Goal: Communication & Community: Answer question/provide support

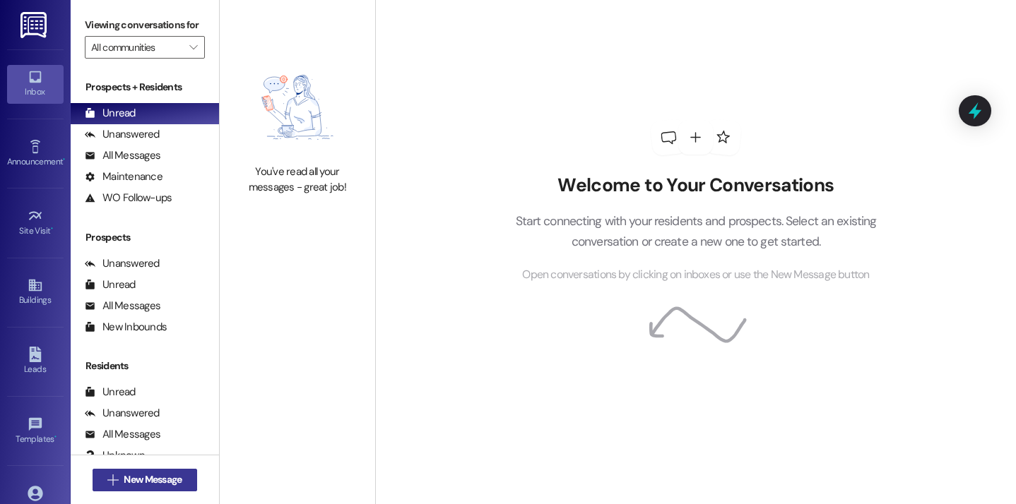
click at [179, 475] on span "New Message" at bounding box center [153, 480] width 58 height 15
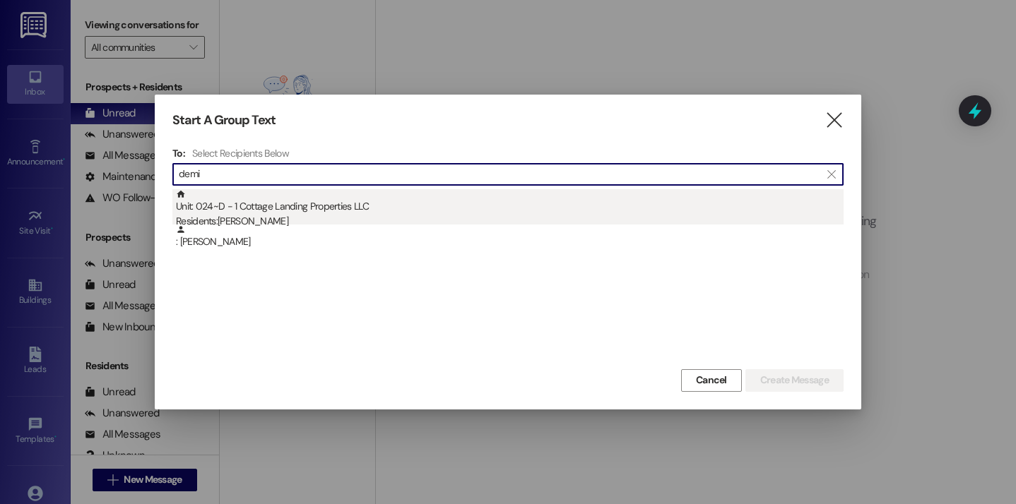
type input "demi"
click at [340, 192] on div "Unit: 024~D - 1 Cottage Landing Properties LLC Residents: Demi Richard" at bounding box center [509, 209] width 667 height 40
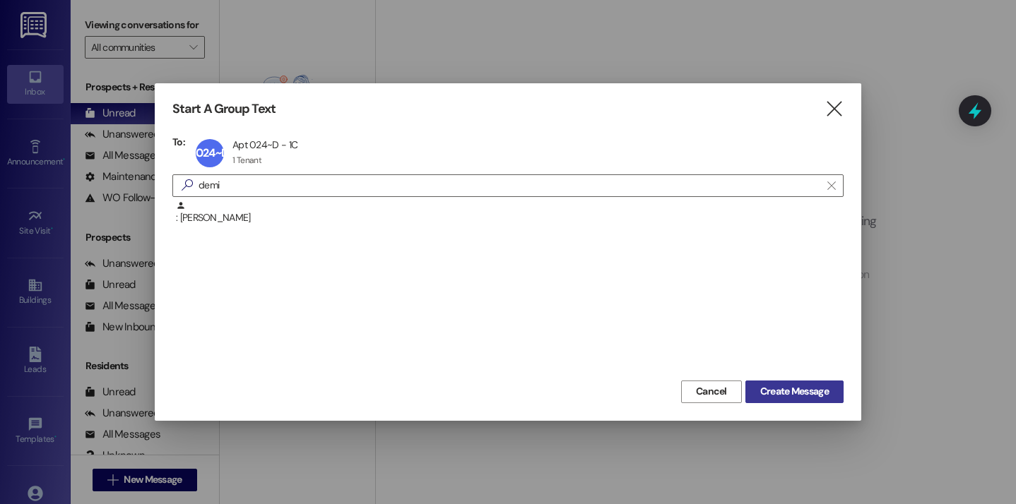
click at [777, 383] on button "Create Message" at bounding box center [794, 392] width 98 height 23
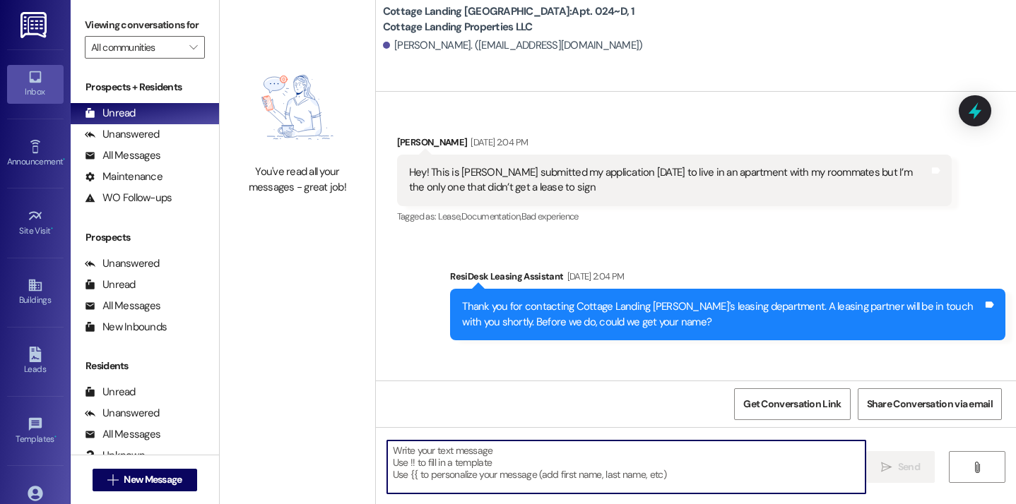
scroll to position [33494, 0]
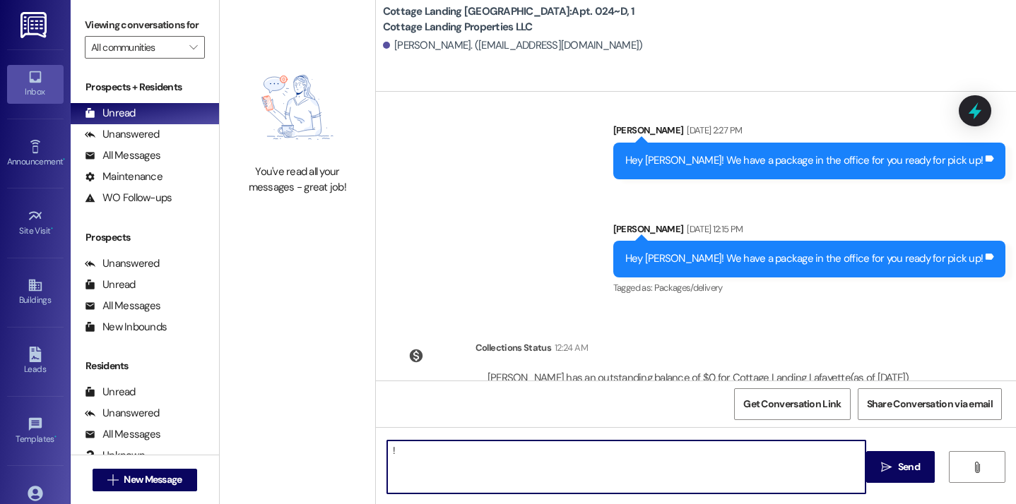
type textarea "!!"
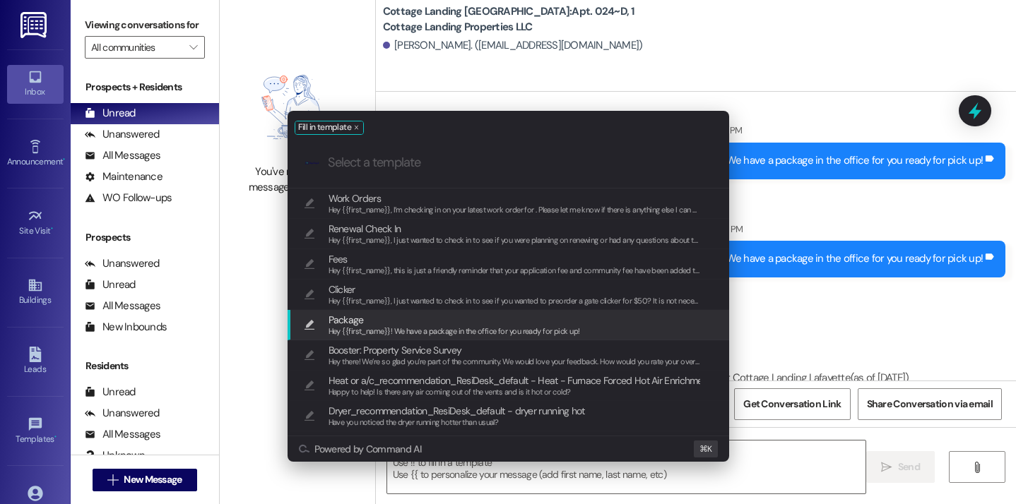
click at [394, 316] on span "Package" at bounding box center [453, 320] width 251 height 16
type textarea "Hey {{first_name}}! We have a package in the office for you ready for pick up!"
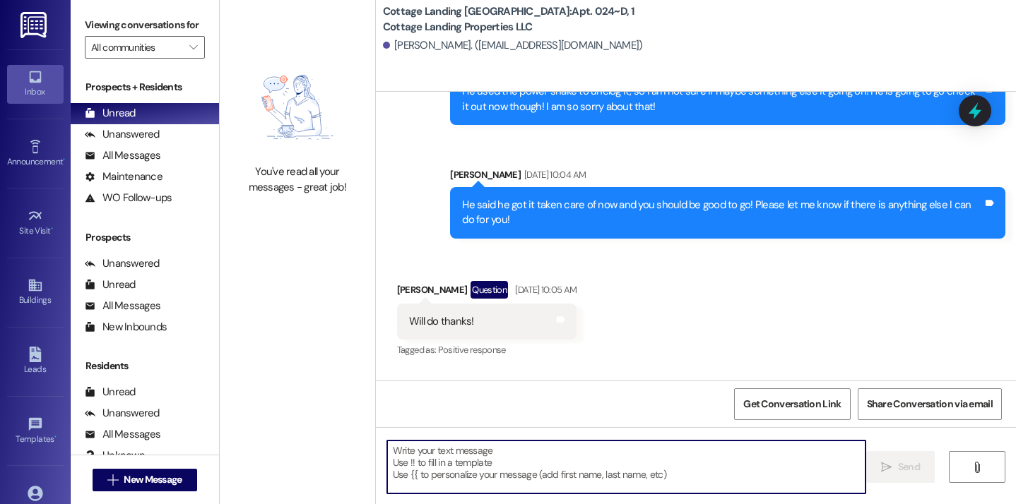
scroll to position [27669, 0]
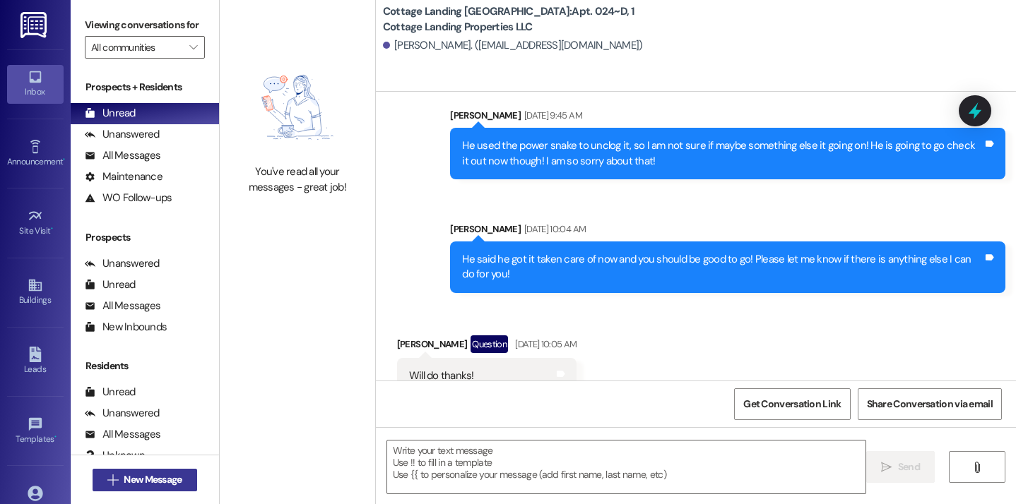
click at [184, 475] on button " New Message" at bounding box center [145, 480] width 105 height 23
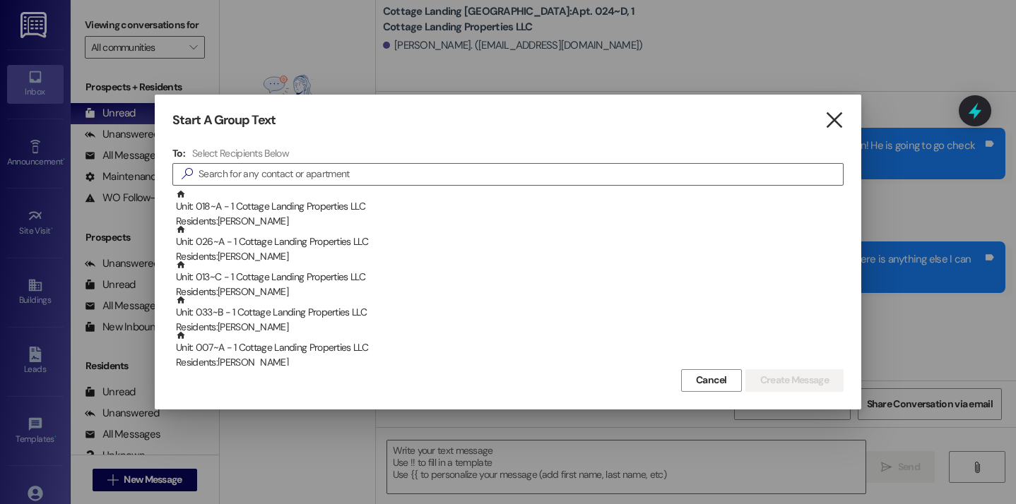
click at [839, 117] on icon "" at bounding box center [833, 120] width 19 height 15
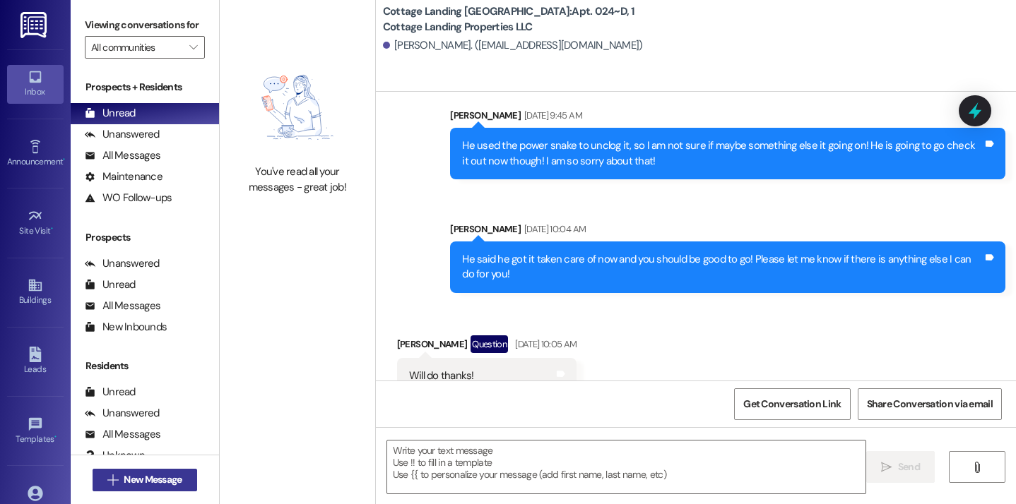
click at [186, 477] on button " New Message" at bounding box center [145, 480] width 105 height 23
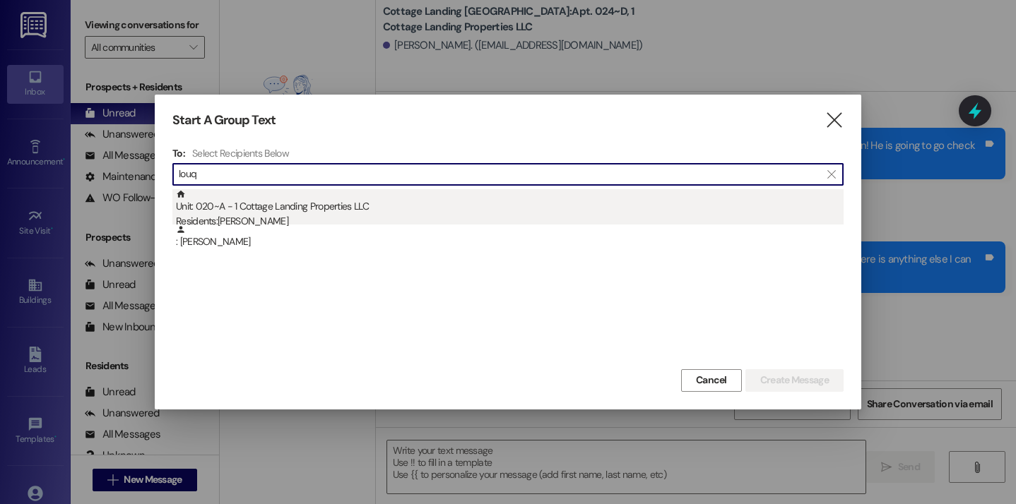
type input "louq"
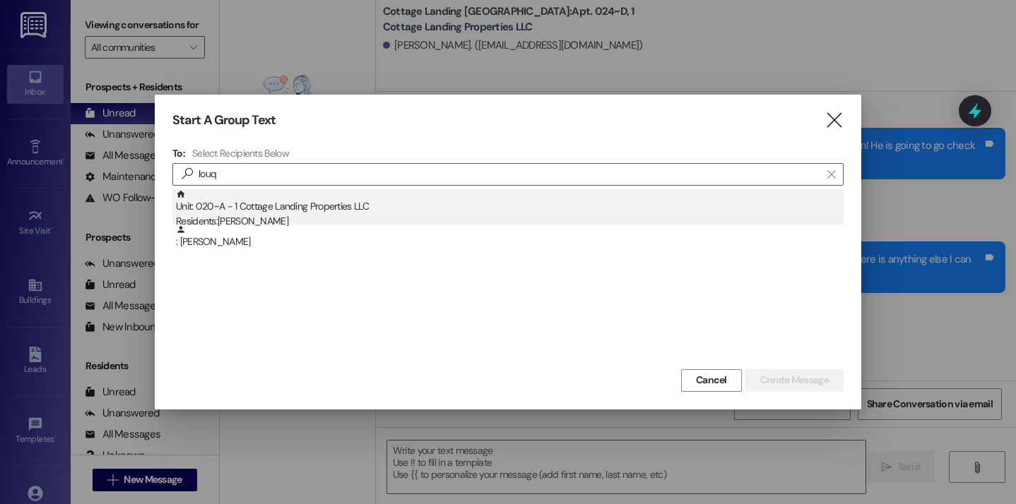
click at [348, 190] on div "Unit: 020~A - 1 Cottage Landing Properties LLC Residents: Mallory Louque" at bounding box center [509, 209] width 667 height 40
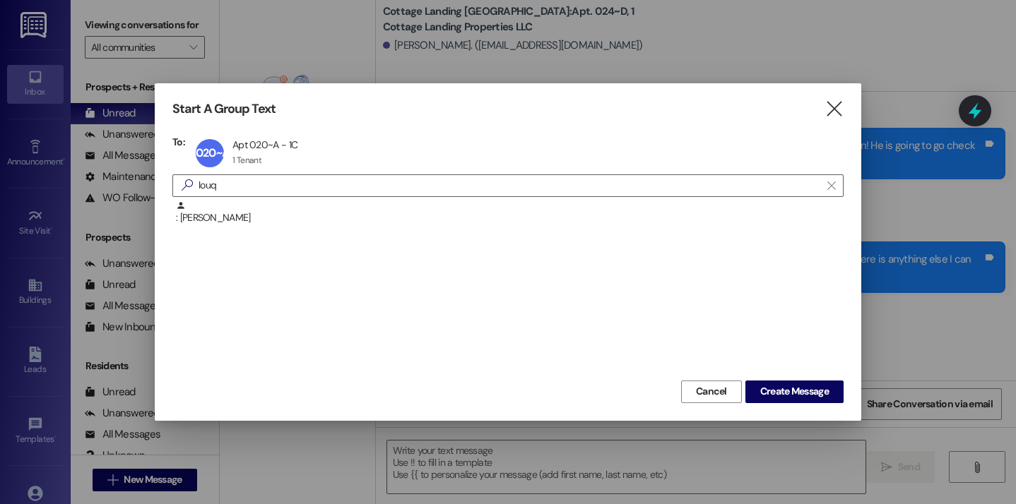
click at [769, 379] on div "Cancel Create Message" at bounding box center [507, 390] width 671 height 26
click at [769, 384] on button "Create Message" at bounding box center [794, 392] width 98 height 23
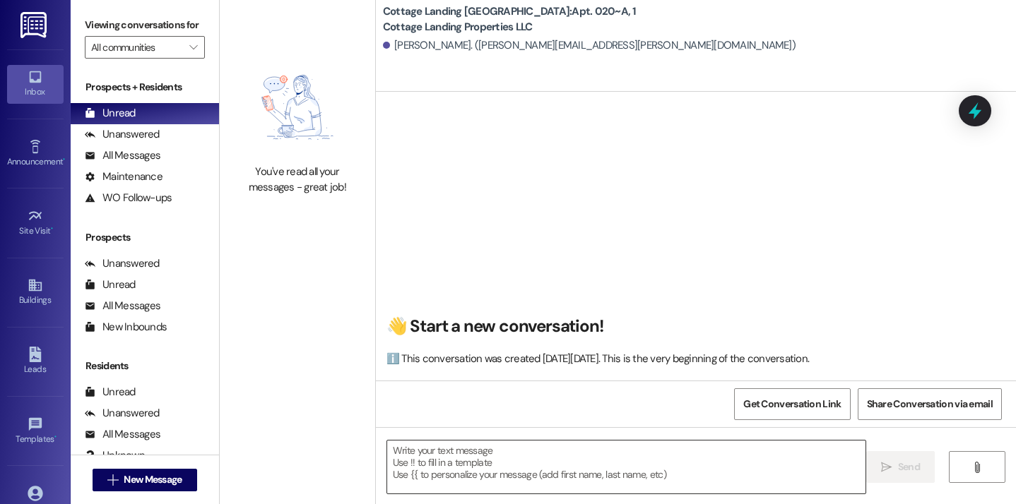
click at [558, 473] on textarea at bounding box center [626, 467] width 479 height 53
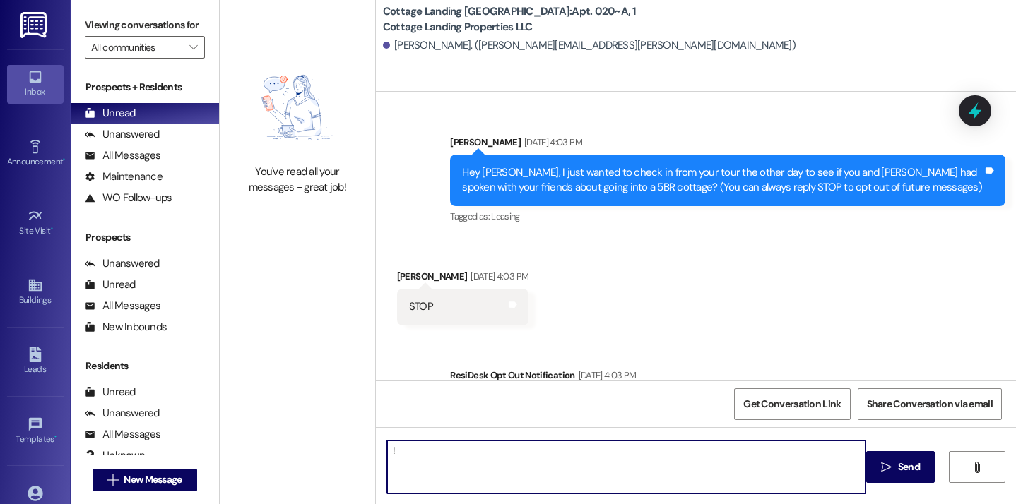
type textarea "!!"
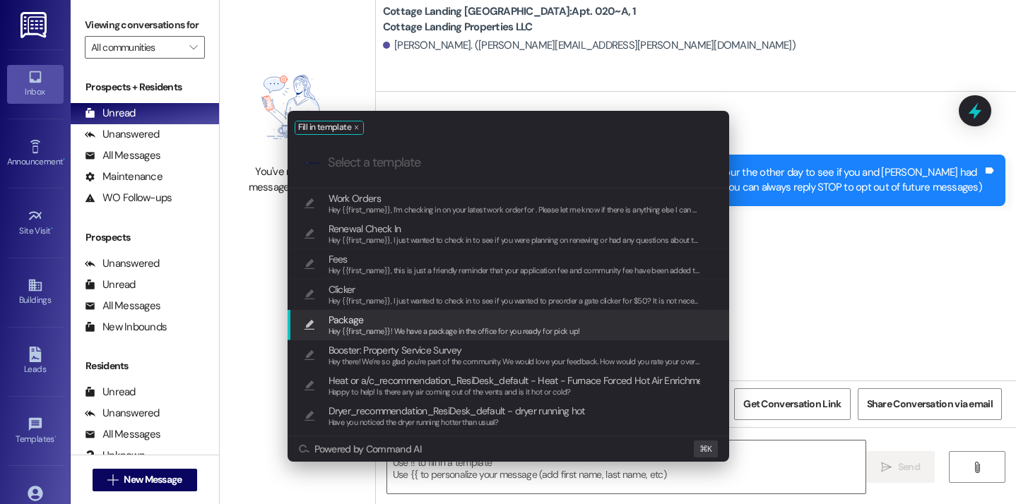
scroll to position [25315, 0]
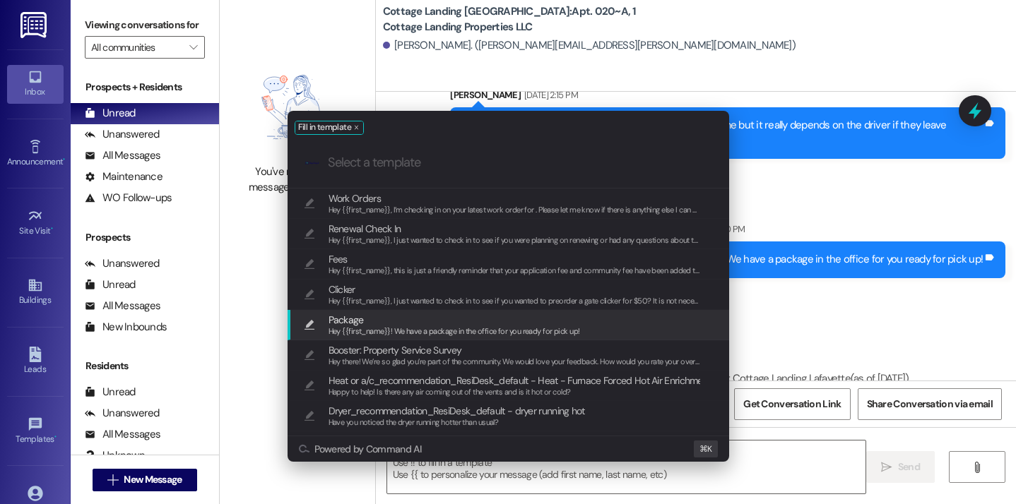
click at [440, 328] on span "Hey {{first_name}}! We have a package in the office for you ready for pick up!" at bounding box center [453, 331] width 251 height 10
type textarea "Hey {{first_name}}! We have a package in the office for you ready for pick up!"
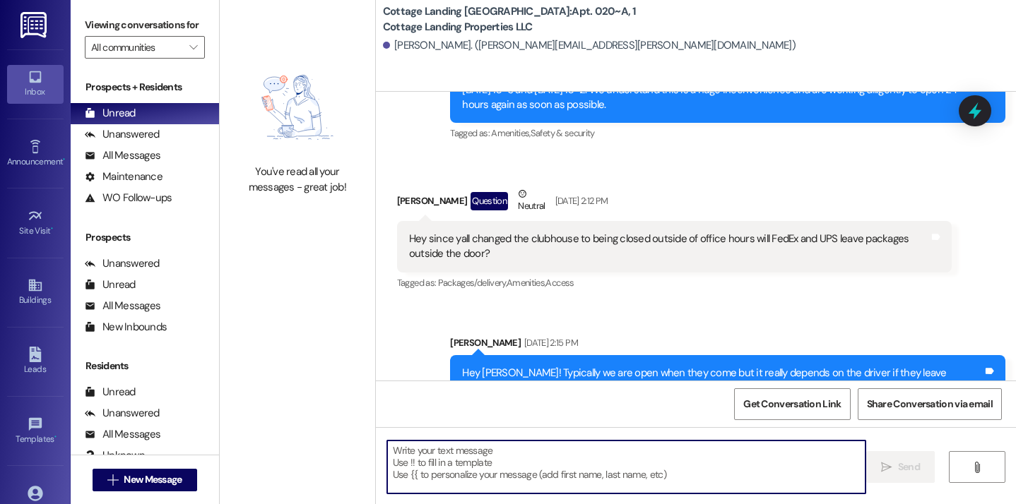
scroll to position [25068, 0]
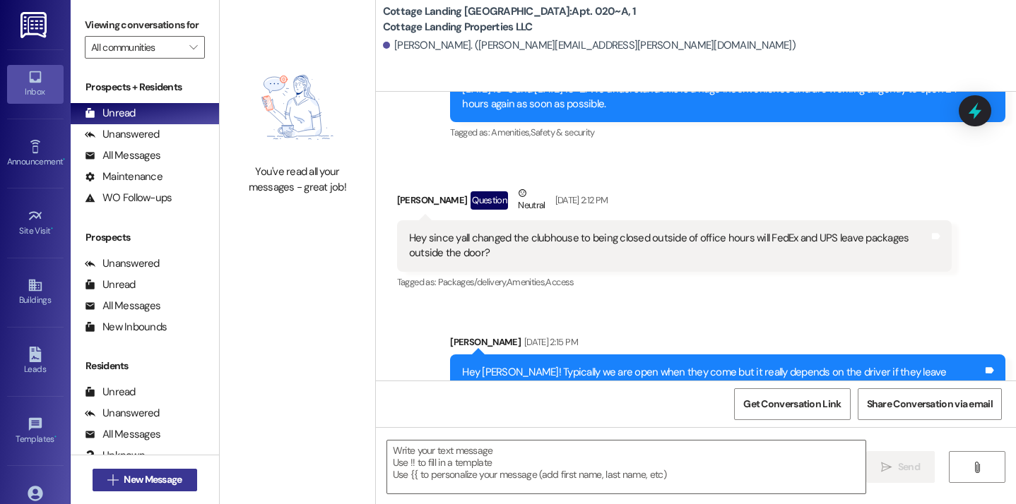
click at [177, 485] on span "New Message" at bounding box center [153, 480] width 58 height 15
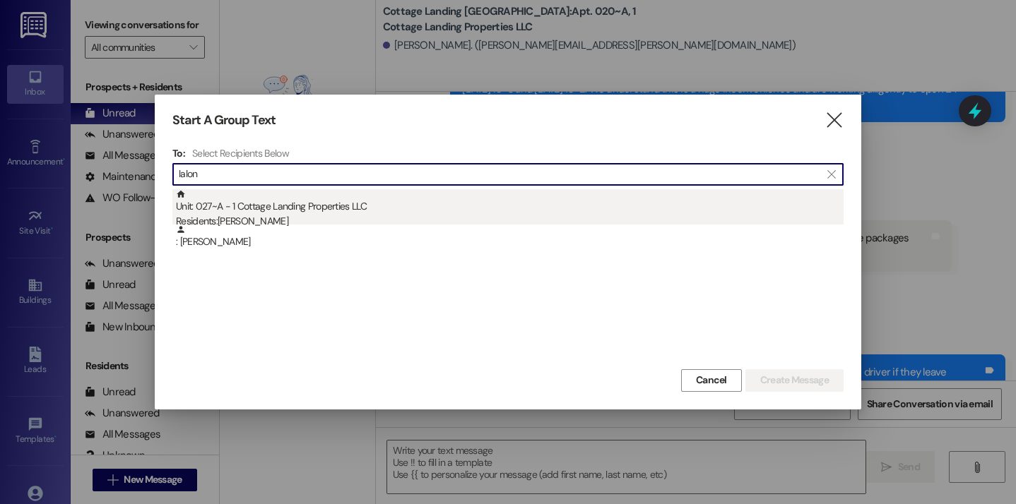
type input "lalon"
click at [307, 194] on div "Unit: 027~A - 1 Cottage Landing Properties LLC Residents: Brennan Lalonde" at bounding box center [509, 209] width 667 height 40
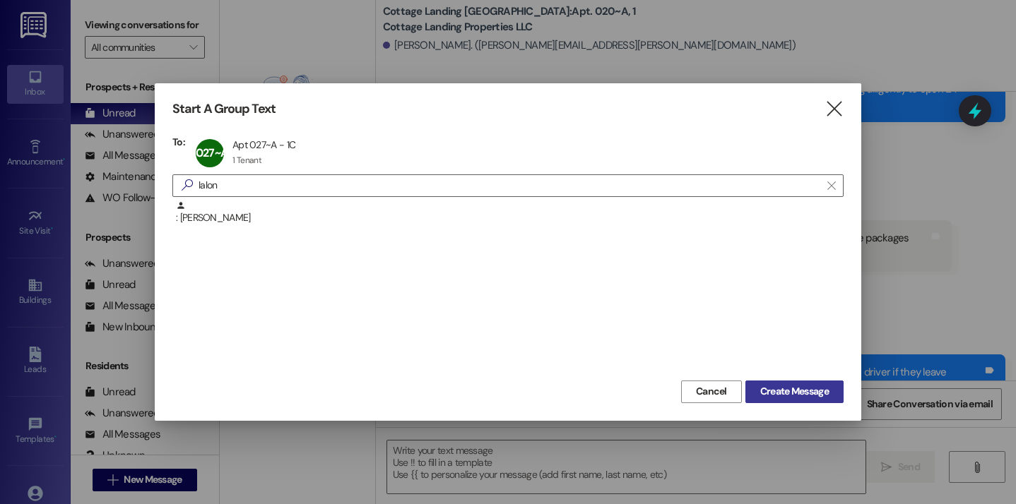
click at [799, 396] on span "Create Message" at bounding box center [794, 391] width 69 height 15
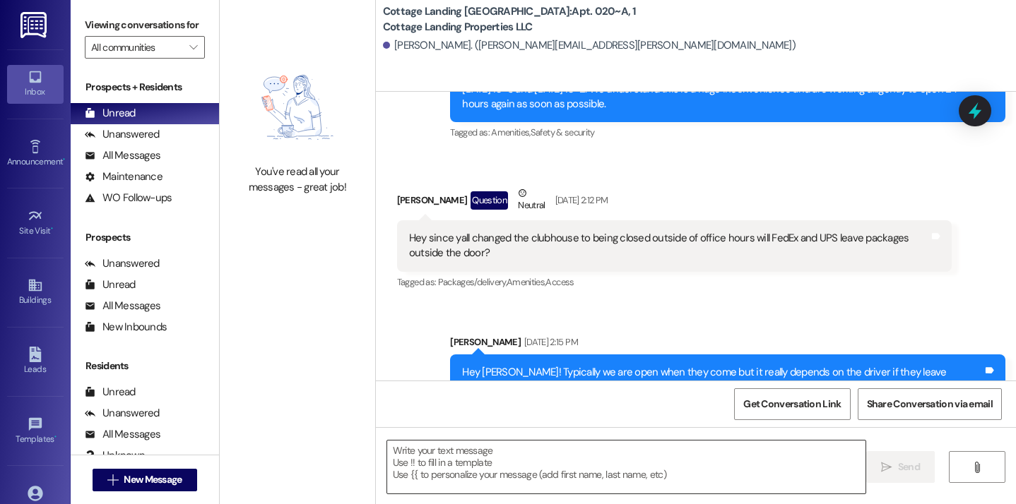
click at [641, 465] on textarea at bounding box center [626, 467] width 479 height 53
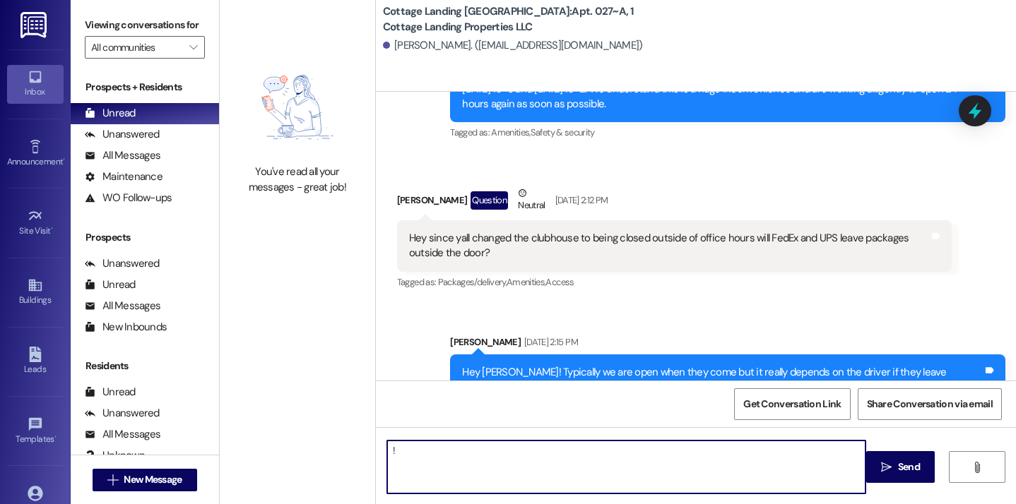
type textarea "!!"
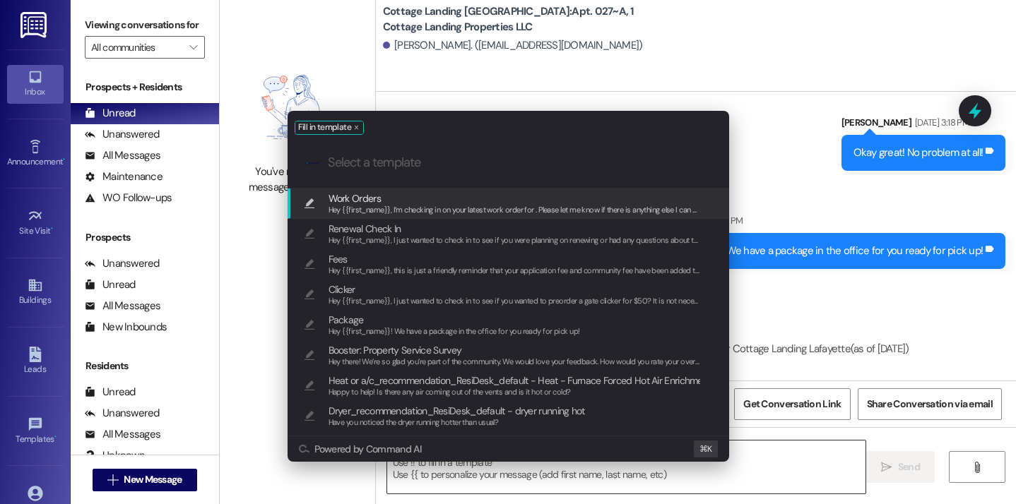
scroll to position [5699, 0]
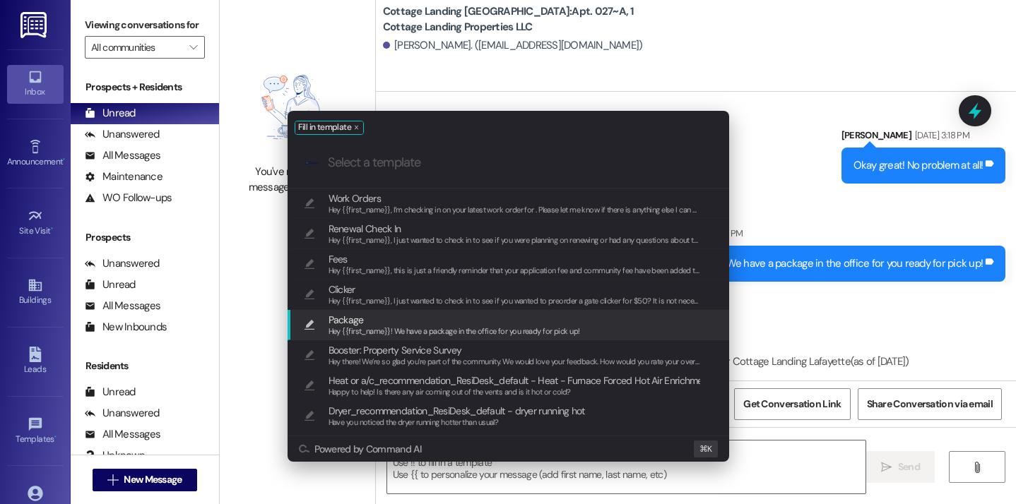
click at [455, 321] on span "Package" at bounding box center [453, 320] width 251 height 16
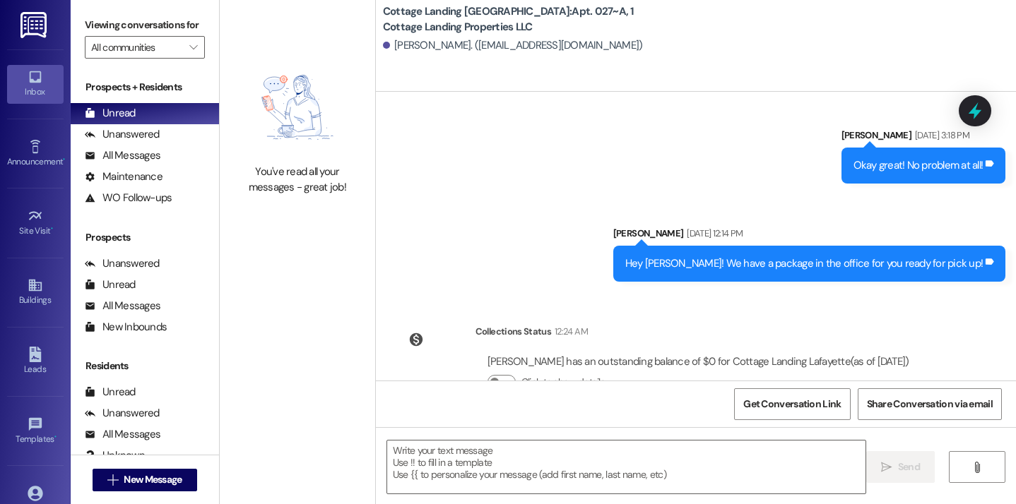
type textarea "Hey {{first_name}}! We have a package in the office for you ready for pick up!"
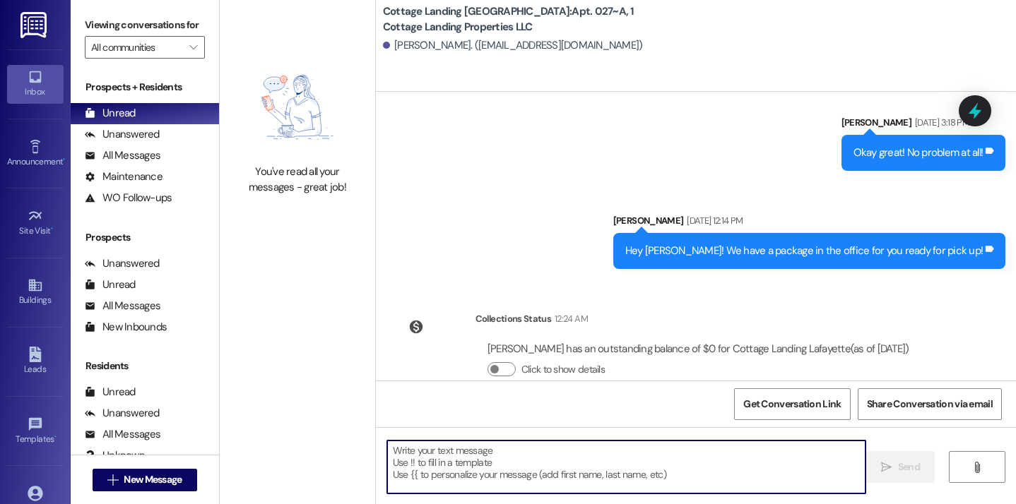
scroll to position [5811, 0]
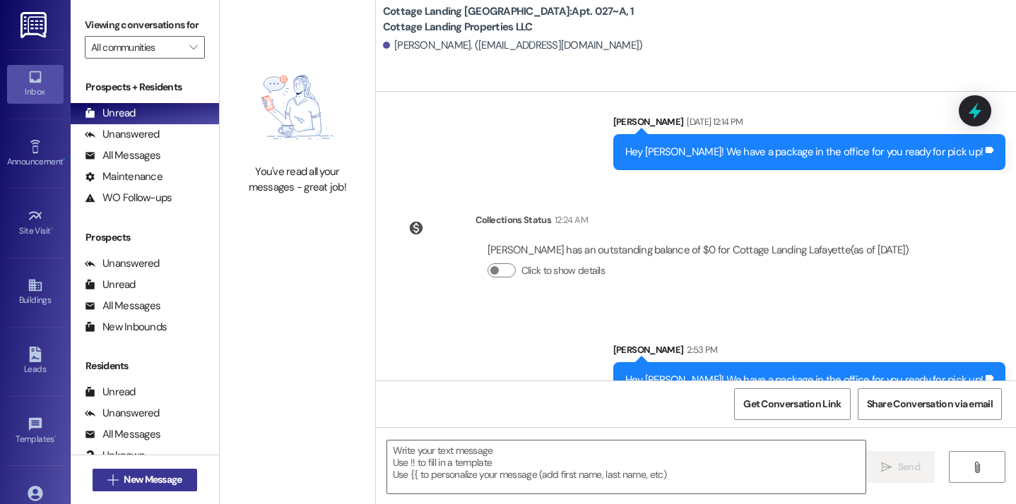
click at [147, 478] on span "New Message" at bounding box center [153, 480] width 58 height 15
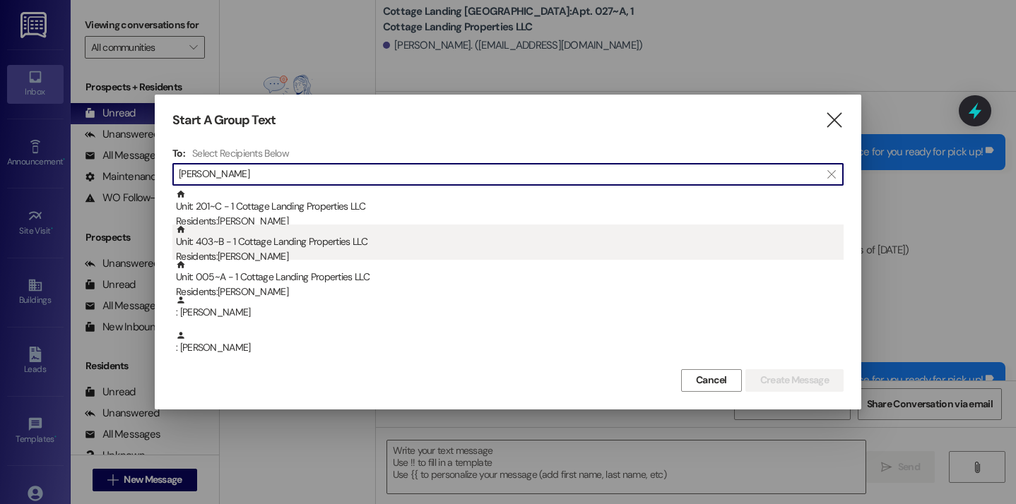
type input "william"
click at [314, 250] on div "Residents: Natalie Williams" at bounding box center [509, 256] width 667 height 15
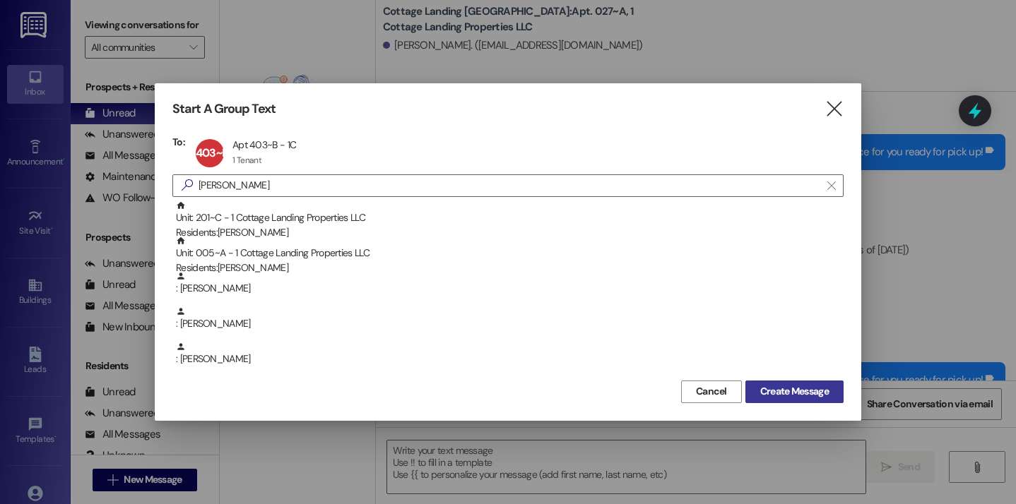
click at [776, 394] on span "Create Message" at bounding box center [794, 391] width 69 height 15
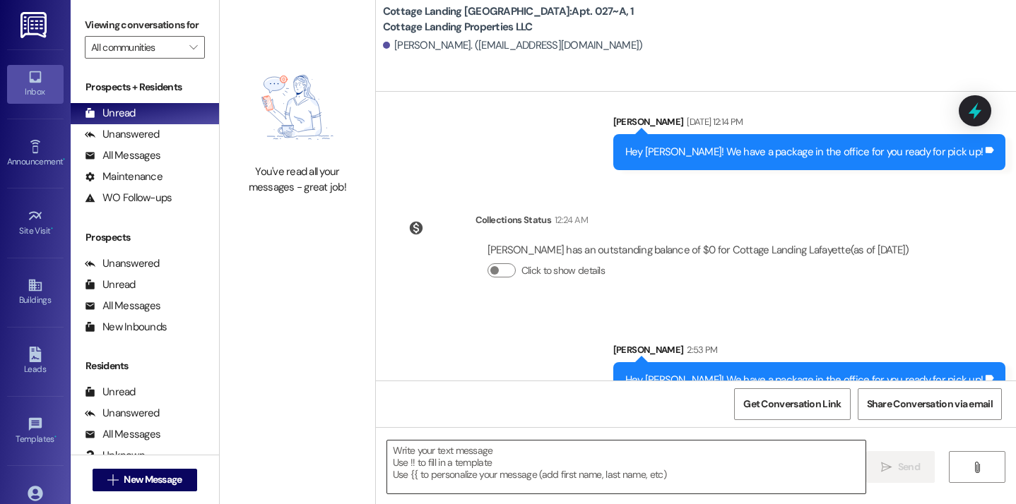
click at [495, 468] on textarea at bounding box center [626, 467] width 479 height 53
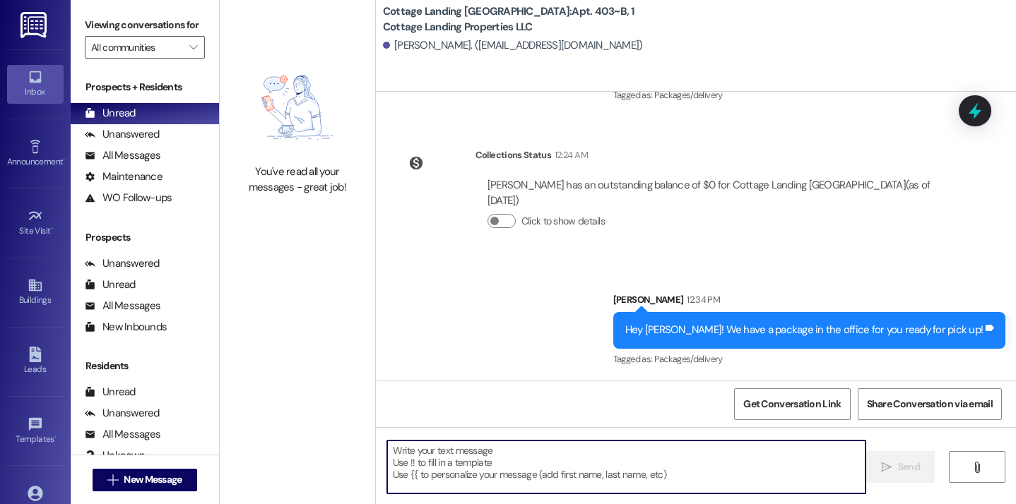
scroll to position [1170, 0]
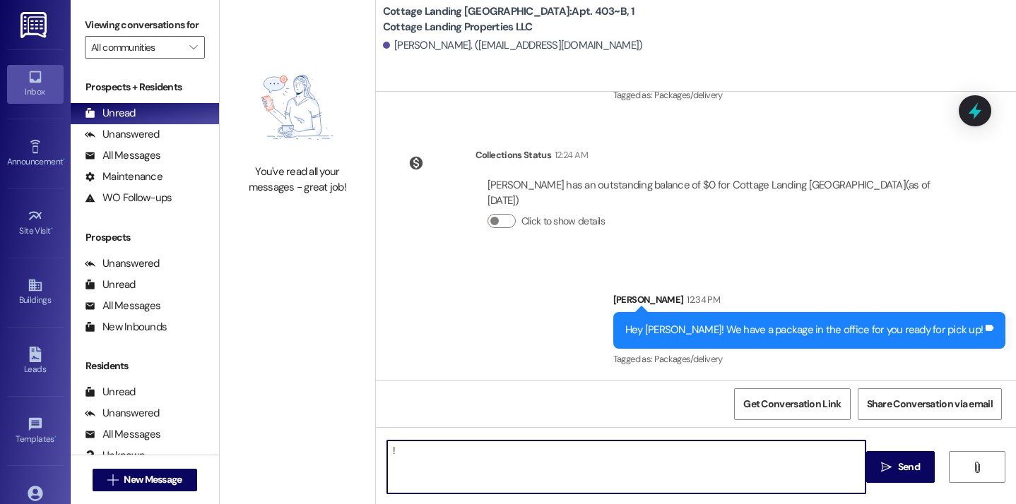
type textarea "!!"
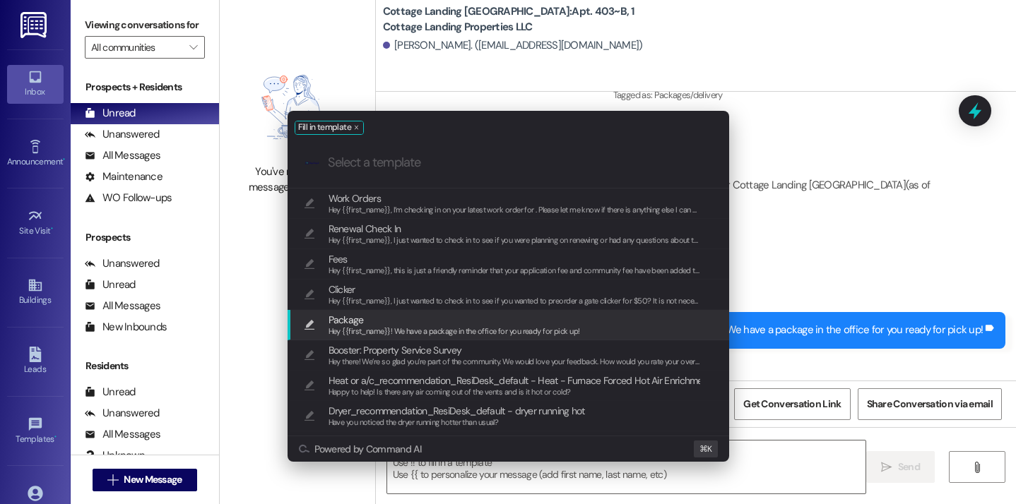
click at [473, 332] on span "Hey {{first_name}}! We have a package in the office for you ready for pick up!" at bounding box center [453, 331] width 251 height 10
type textarea "Hey {{first_name}}! We have a package in the office for you ready for pick up!"
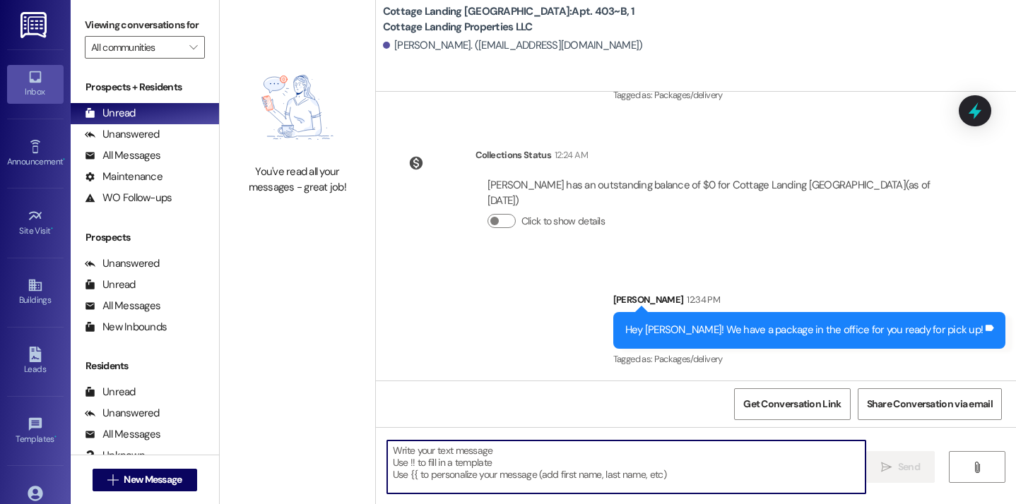
scroll to position [1269, 0]
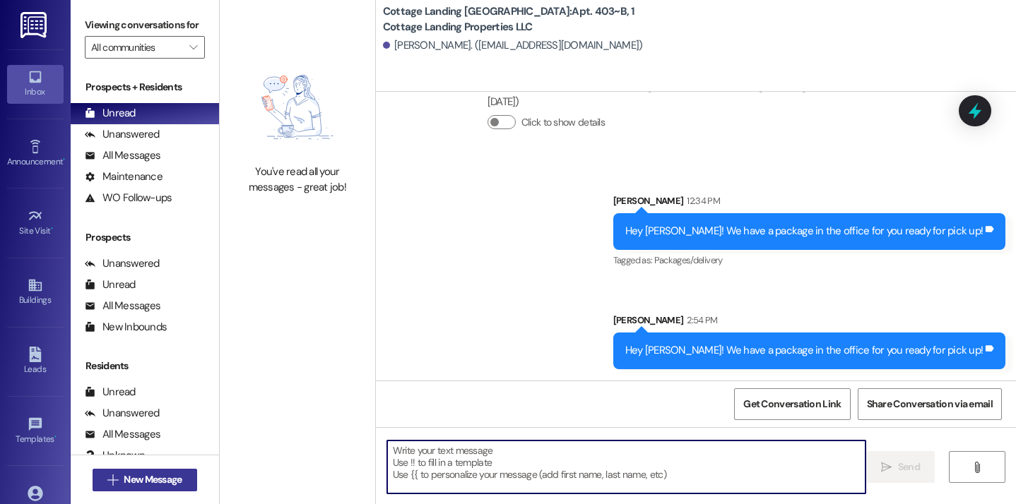
click at [167, 482] on span "New Message" at bounding box center [153, 480] width 58 height 15
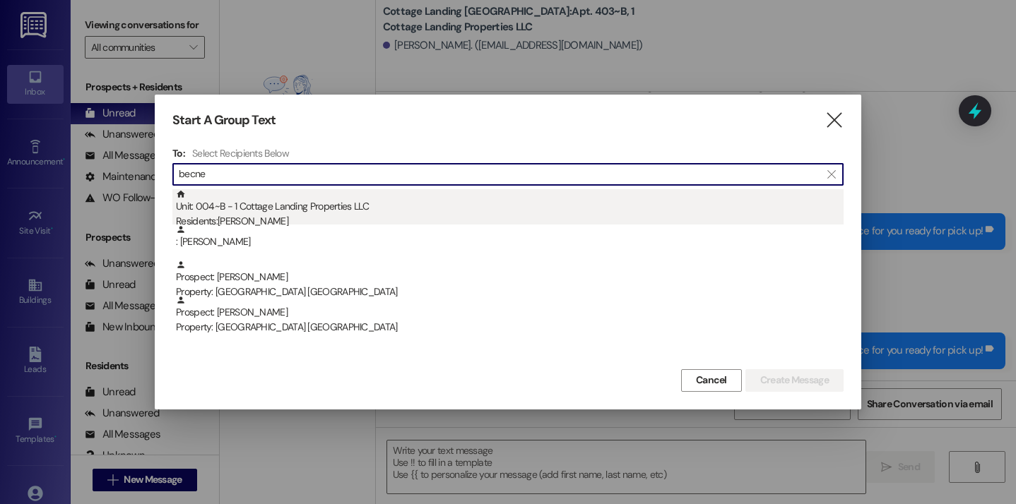
type input "becne"
click at [240, 197] on div "Unit: 004~B - 1 Cottage Landing Properties LLC Residents: Emma Becnel" at bounding box center [509, 209] width 667 height 40
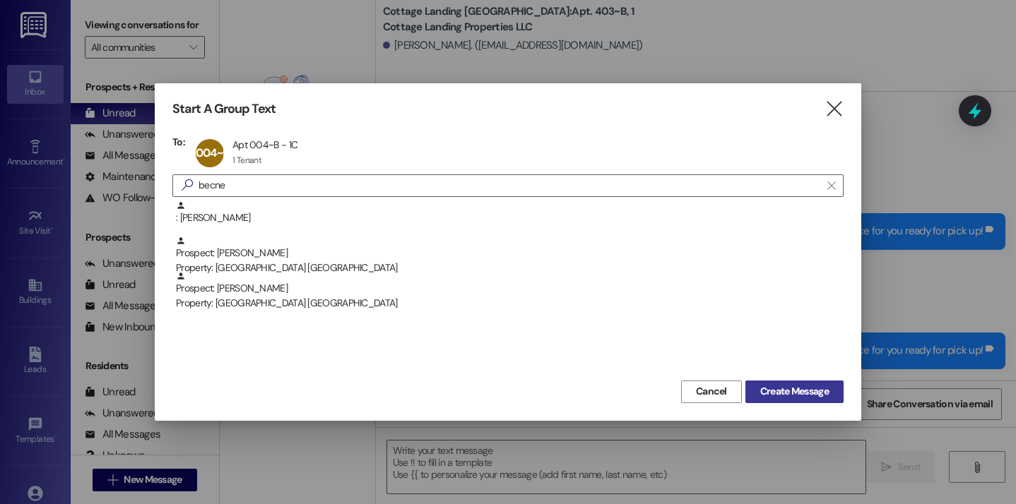
click at [763, 388] on span "Create Message" at bounding box center [794, 391] width 69 height 15
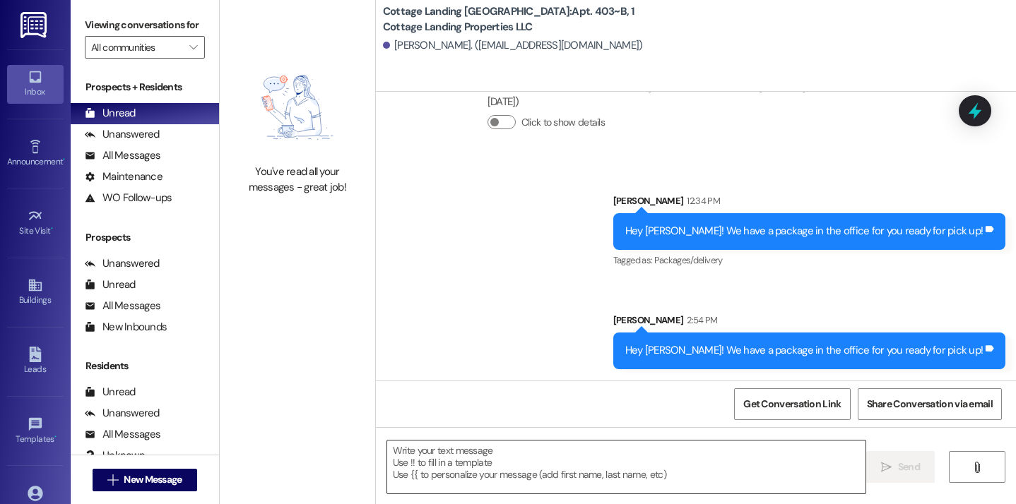
click at [562, 458] on textarea at bounding box center [626, 467] width 479 height 53
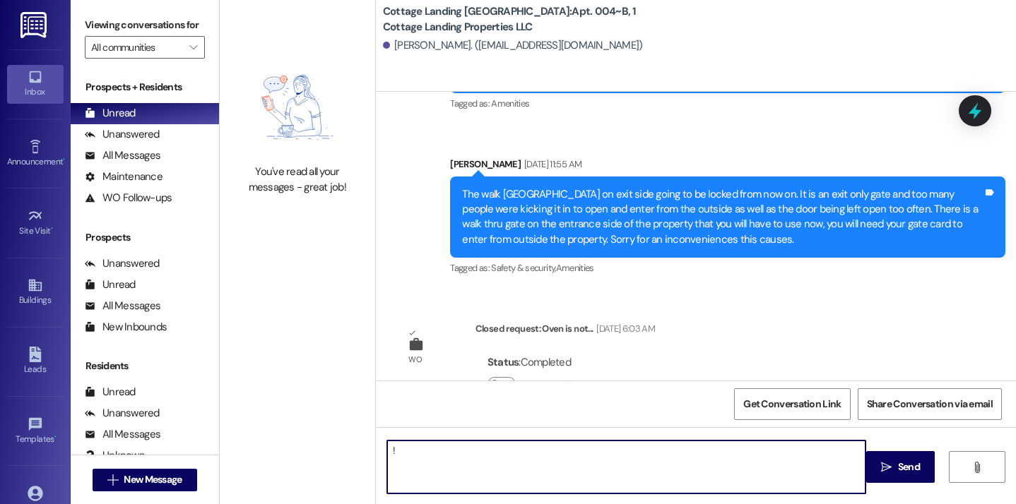
type textarea "!!"
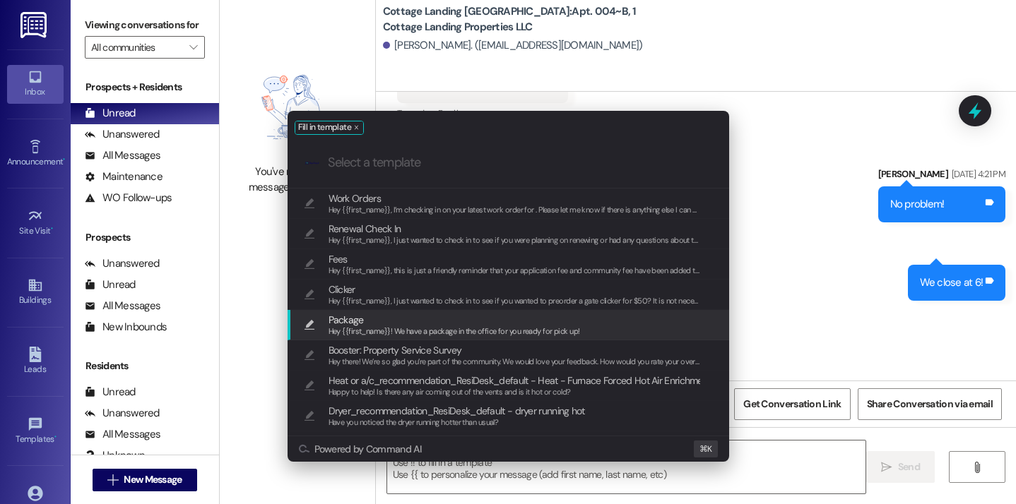
click at [425, 325] on span "Package" at bounding box center [453, 320] width 251 height 16
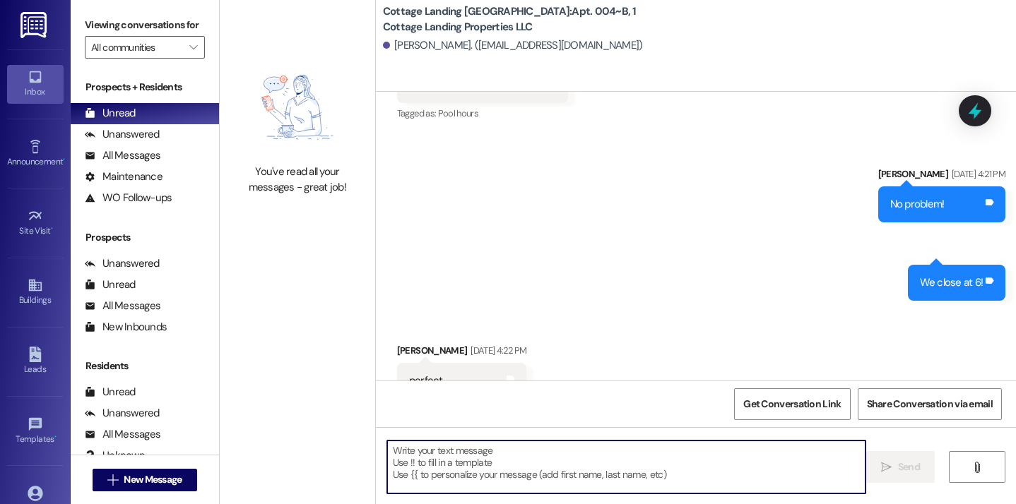
type textarea "Hey {{first_name}}! We have a package in the office for you ready for pick up!"
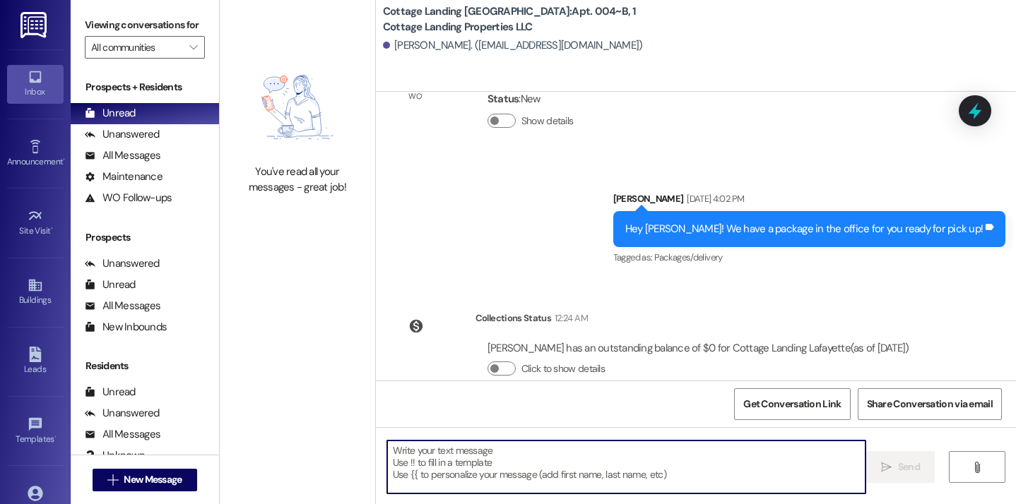
scroll to position [7152, 0]
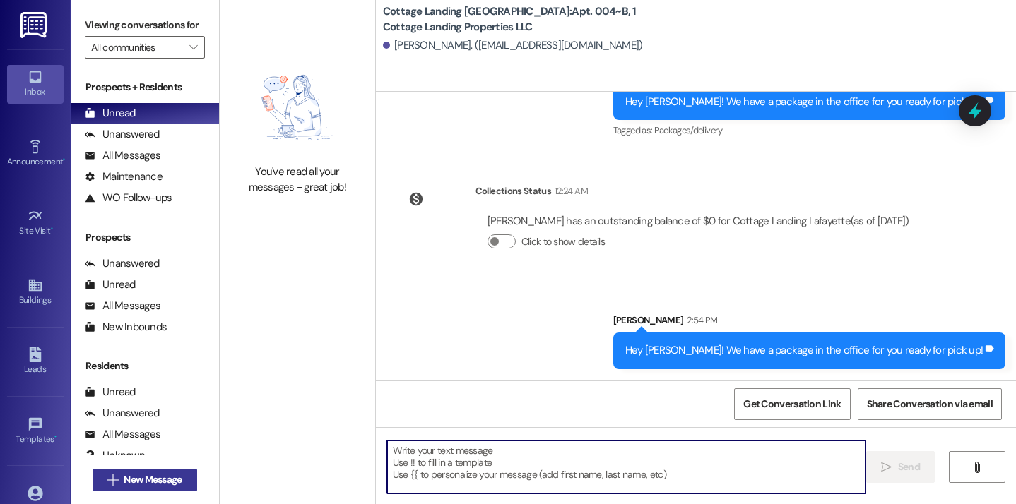
click at [178, 479] on span "New Message" at bounding box center [153, 480] width 58 height 15
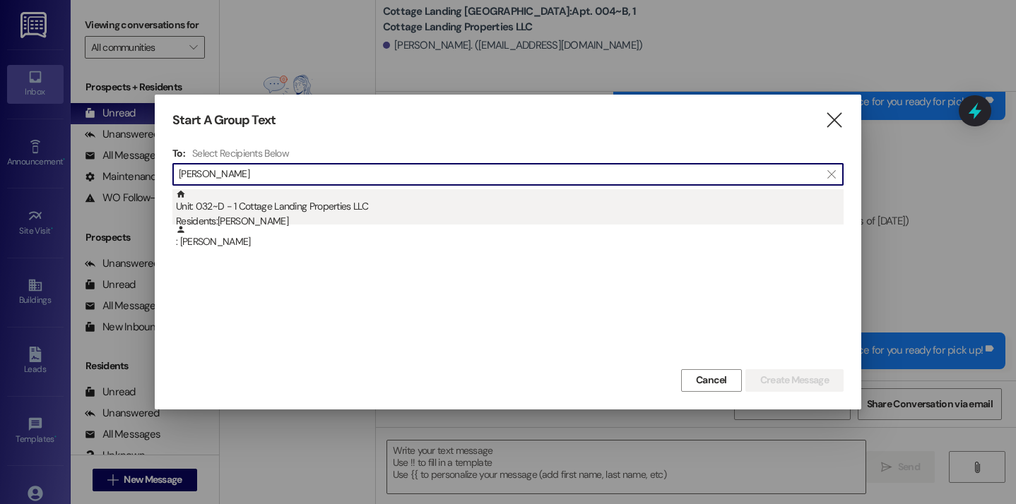
type input "mire"
click at [317, 213] on div "Unit: 032~D - 1 Cottage Landing Properties LLC Residents: Bailey Mire" at bounding box center [509, 209] width 667 height 40
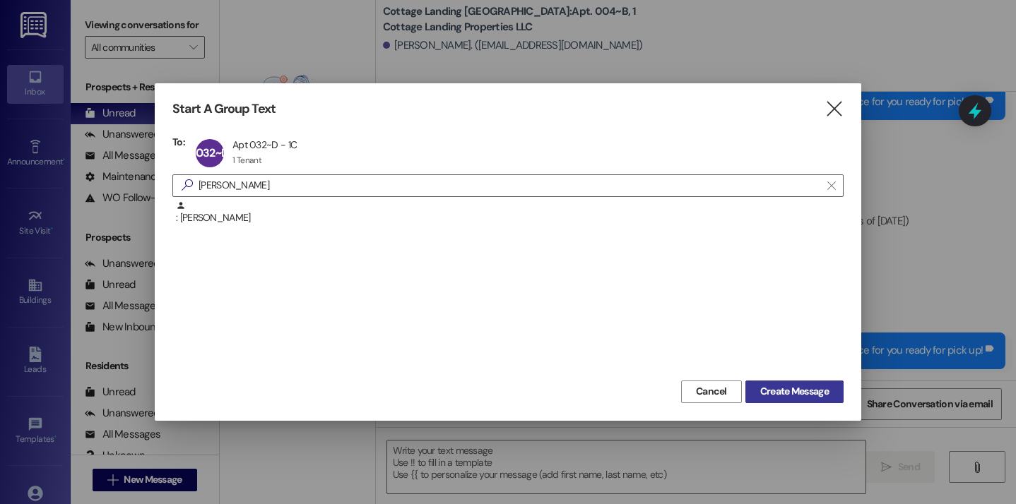
click at [775, 389] on span "Create Message" at bounding box center [794, 391] width 69 height 15
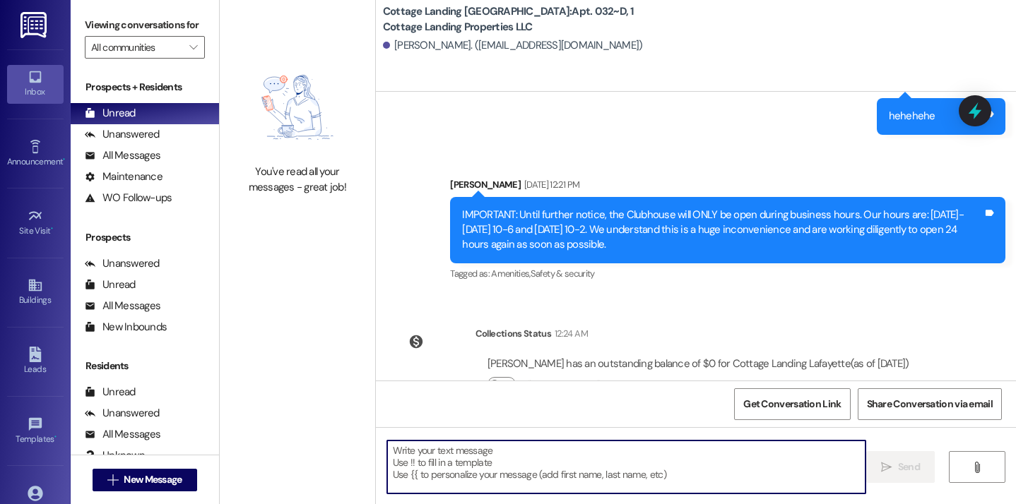
click at [521, 458] on textarea at bounding box center [626, 467] width 479 height 53
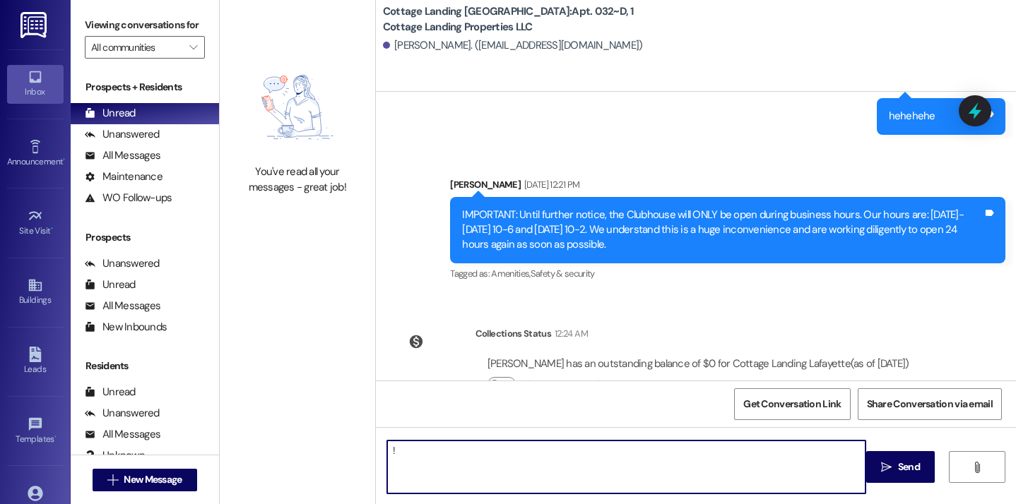
type textarea "!!"
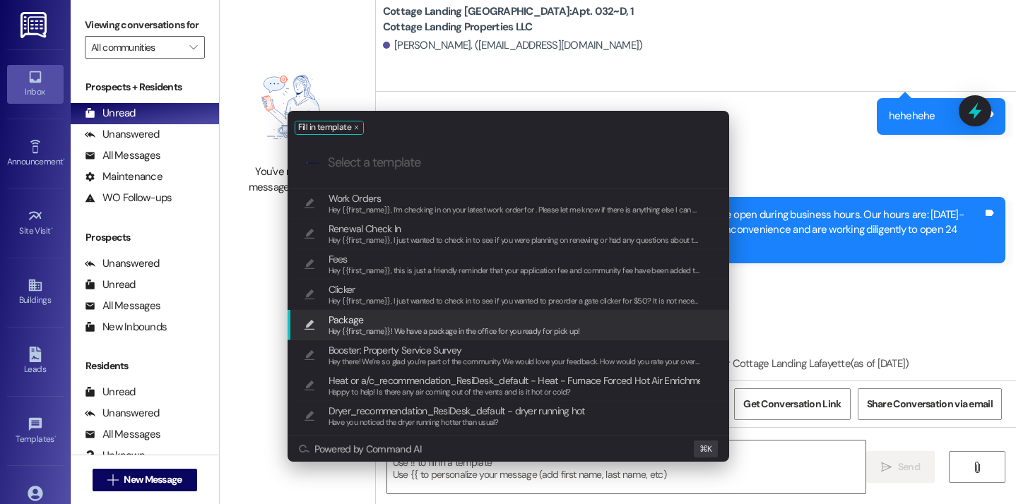
click at [459, 324] on span "Package" at bounding box center [453, 320] width 251 height 16
type textarea "Hey {{first_name}}! We have a package in the office for you ready for pick up!"
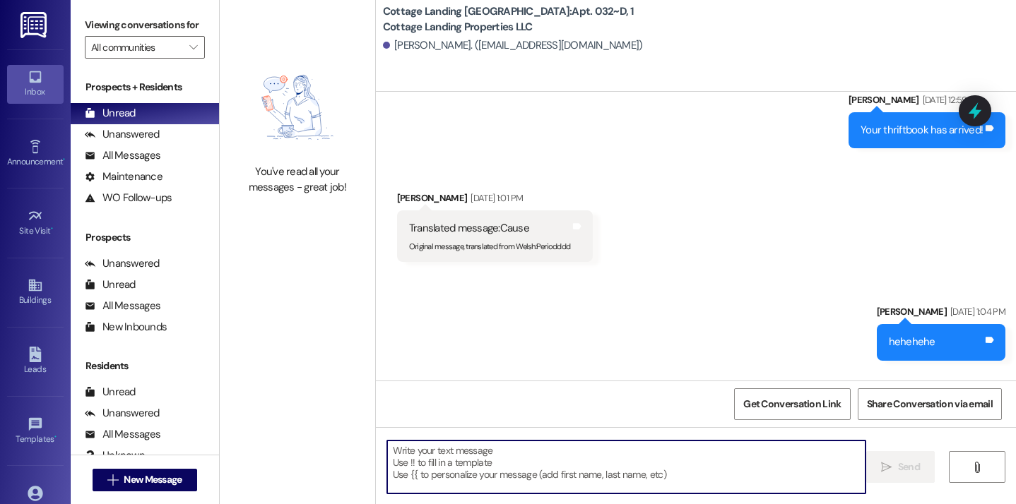
scroll to position [26536, 0]
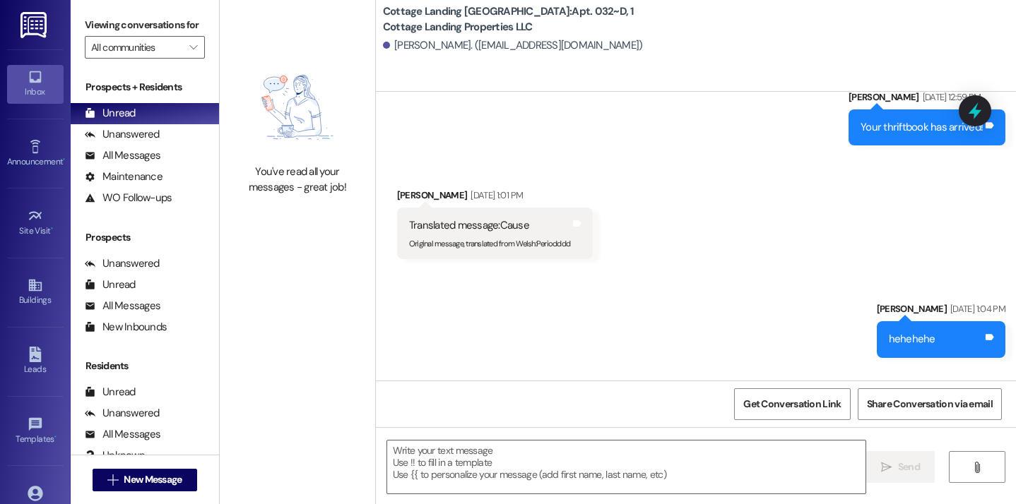
click at [163, 496] on div " New Message" at bounding box center [145, 480] width 105 height 35
click at [163, 494] on div " New Message" at bounding box center [145, 480] width 105 height 35
click at [162, 476] on span "New Message" at bounding box center [153, 480] width 58 height 15
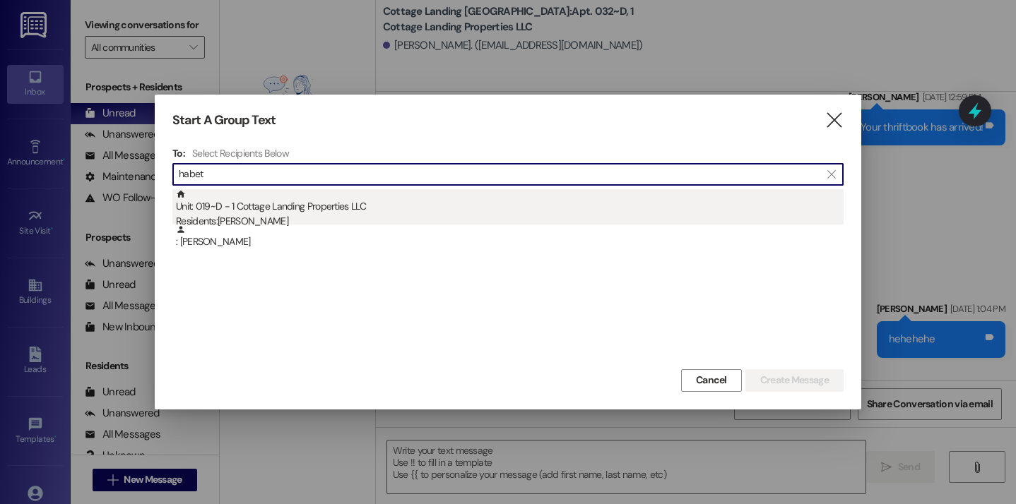
type input "habet"
click at [299, 215] on div "Residents: Lani Habetz" at bounding box center [509, 221] width 667 height 15
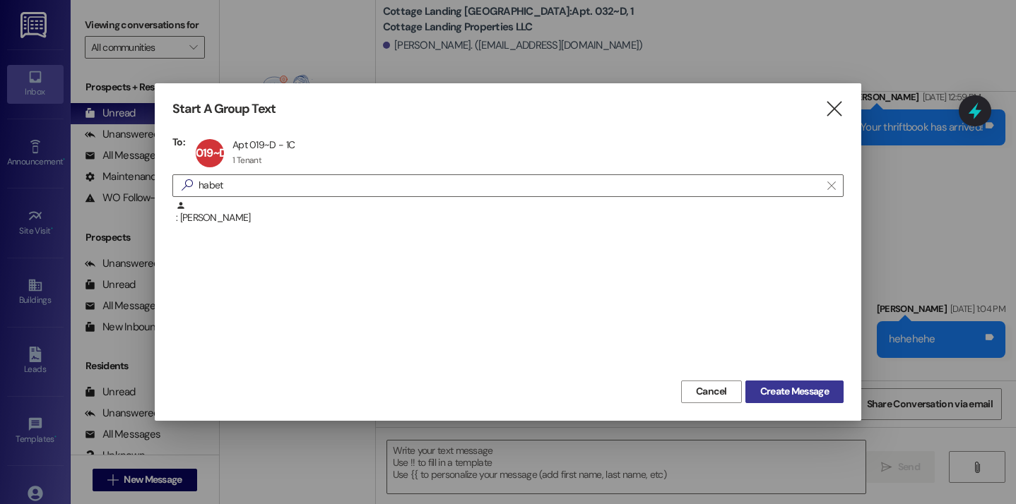
click at [797, 384] on button "Create Message" at bounding box center [794, 392] width 98 height 23
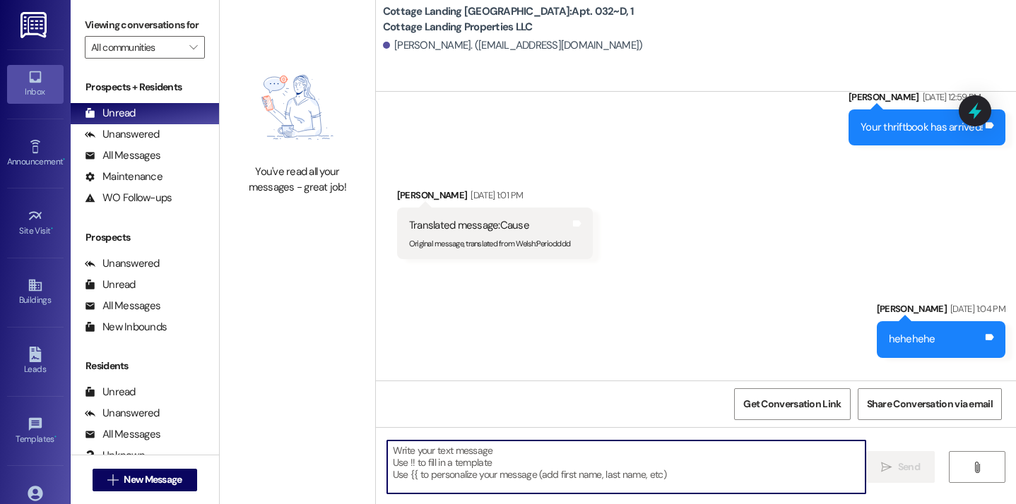
click at [559, 456] on textarea at bounding box center [626, 467] width 479 height 53
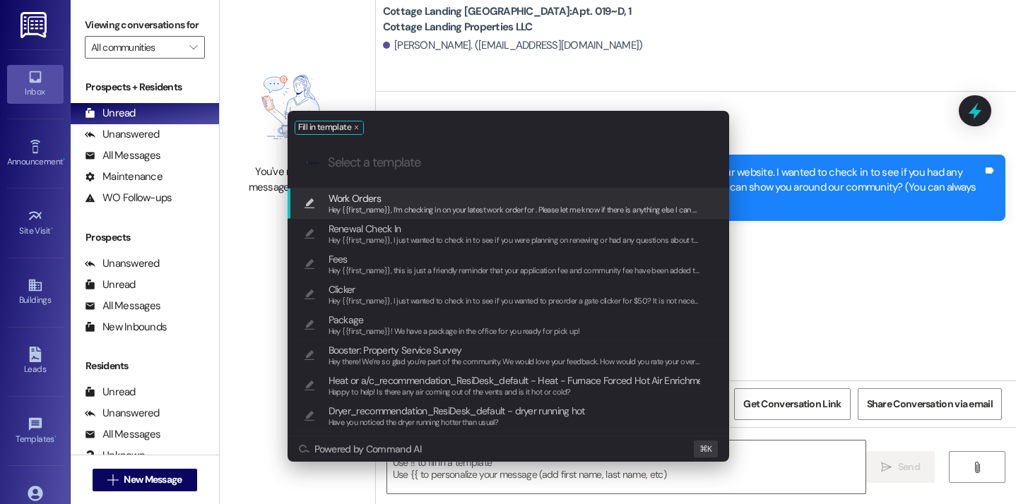
scroll to position [28709, 0]
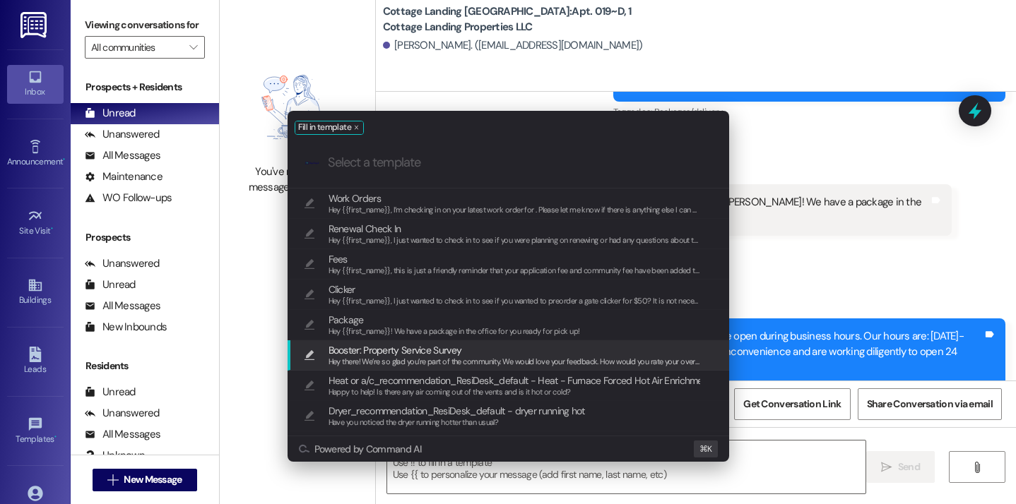
click at [538, 314] on span "Package" at bounding box center [453, 320] width 251 height 16
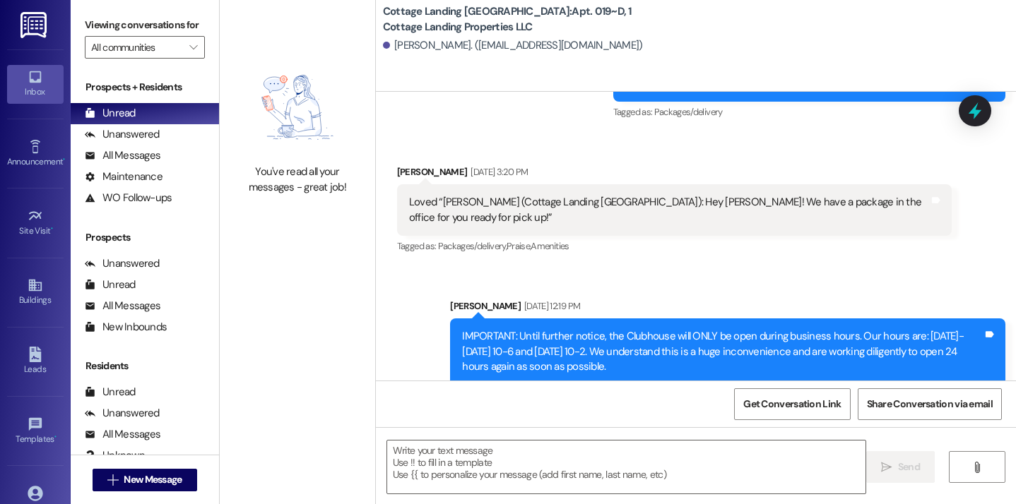
type textarea "Hey {{first_name}}! We have a package in the office for you ready for pick up!"
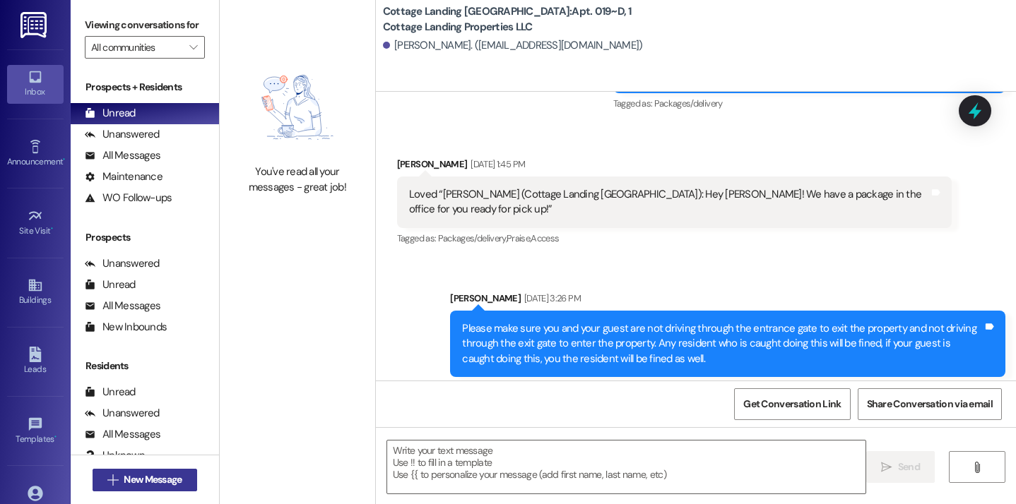
click at [169, 485] on span "New Message" at bounding box center [153, 480] width 58 height 15
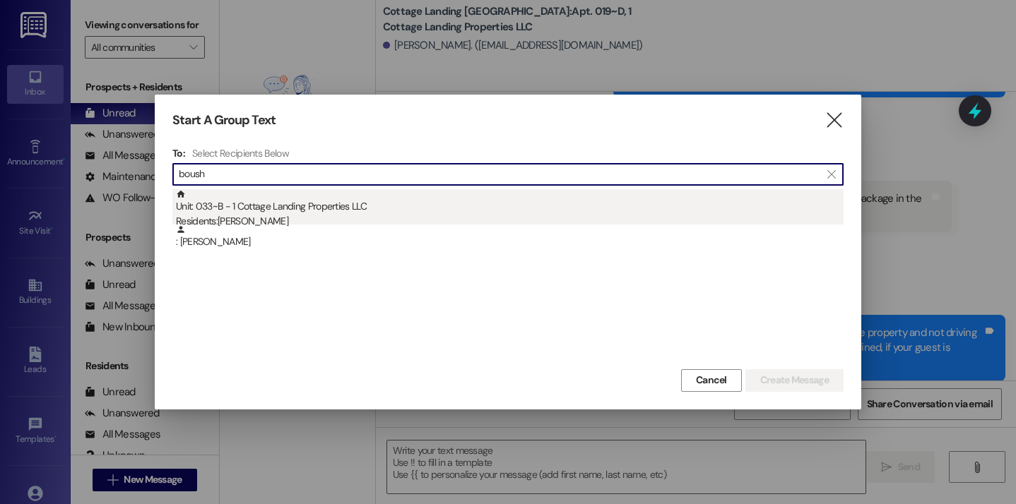
type input "boush"
click at [311, 198] on div "Unit: 033~B - 1 Cottage Landing Properties LLC Residents: Eleanor Boushie" at bounding box center [509, 209] width 667 height 40
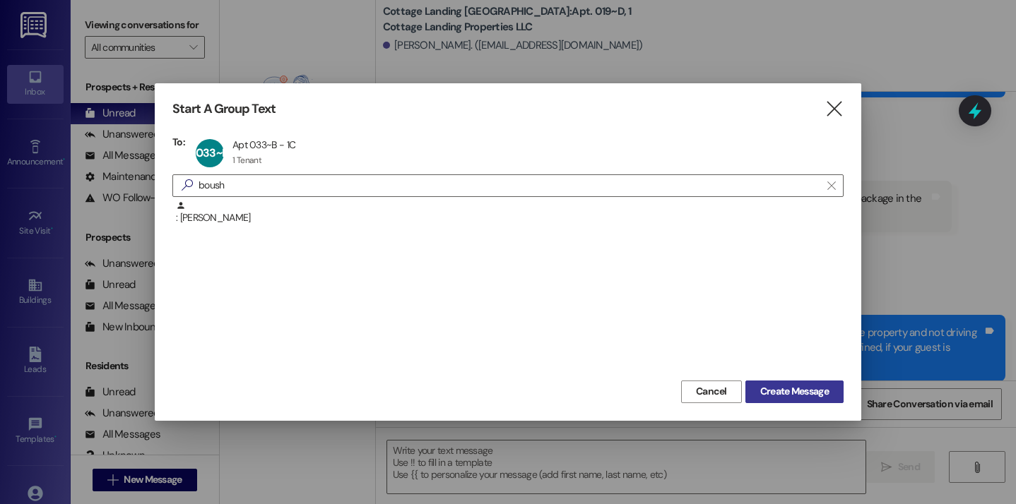
click at [793, 396] on span "Create Message" at bounding box center [794, 391] width 69 height 15
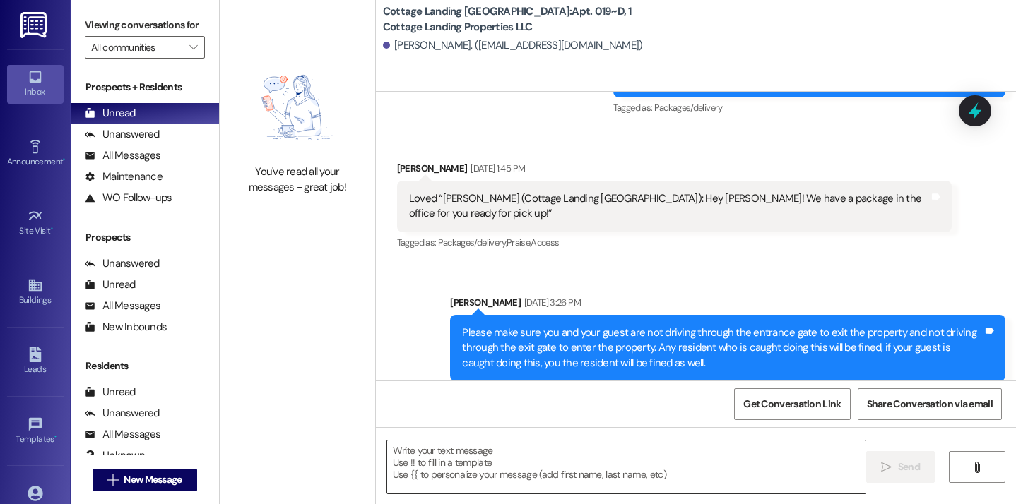
click at [691, 468] on textarea at bounding box center [626, 467] width 479 height 53
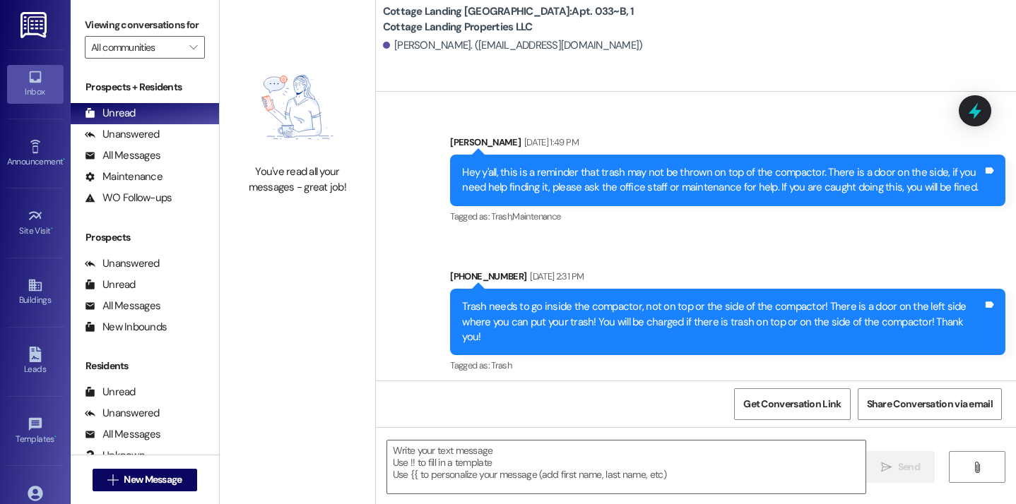
click at [691, 468] on textarea at bounding box center [626, 467] width 479 height 53
type textarea "!!"
click at [0, 0] on div ".cls-1{fill:#0a055f;}.cls-2{fill:#0cc4c4;} resideskLogoBlueOrange Powered by Co…" at bounding box center [0, 0] width 0 height 0
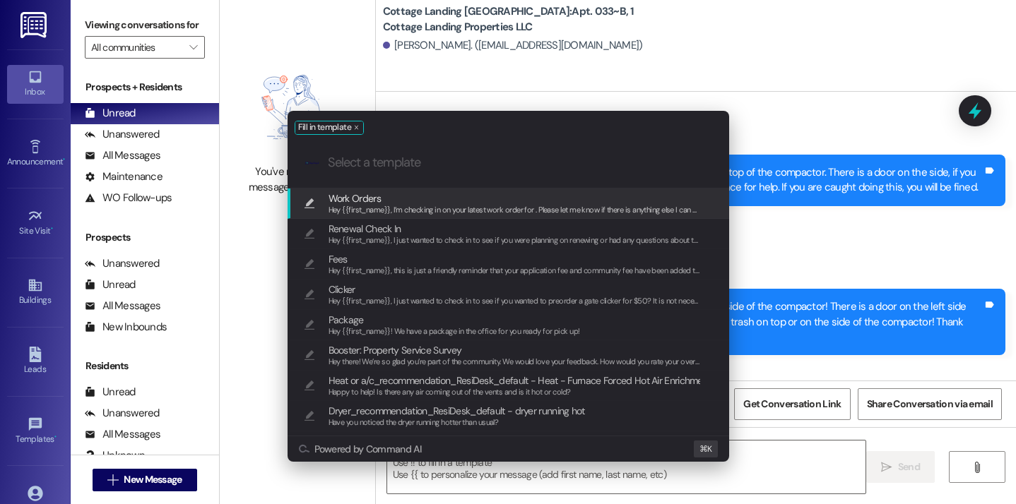
scroll to position [70792, 0]
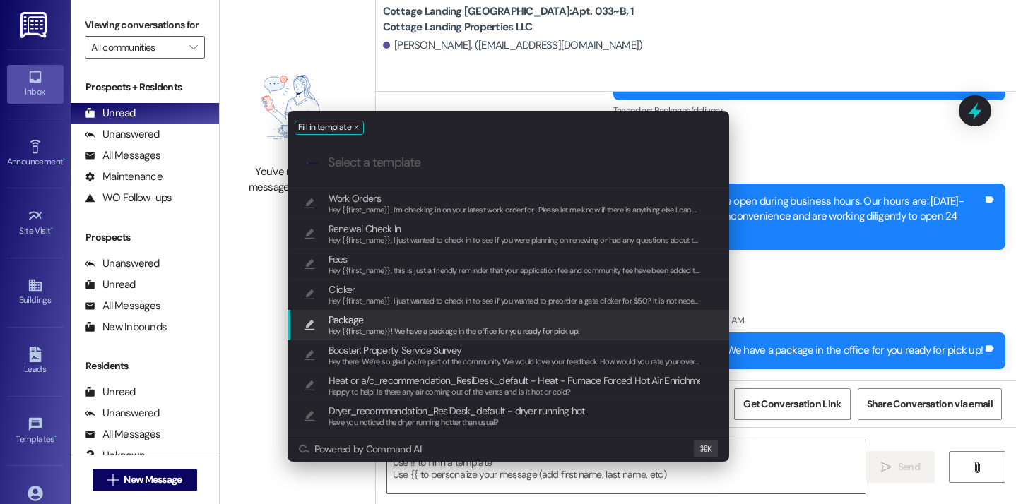
click at [494, 321] on span "Package" at bounding box center [453, 320] width 251 height 16
type textarea "Hey {{first_name}}! We have a package in the office for you ready for pick up!"
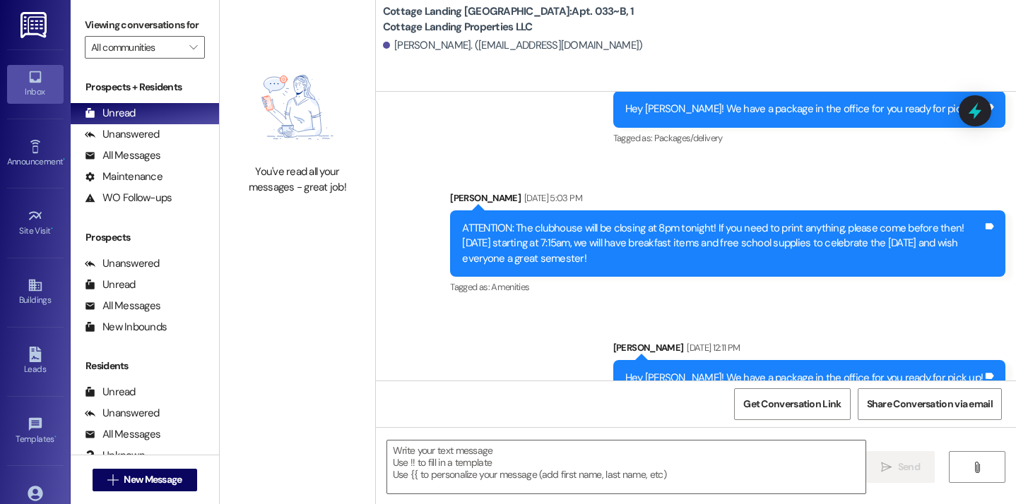
scroll to position [69604, 0]
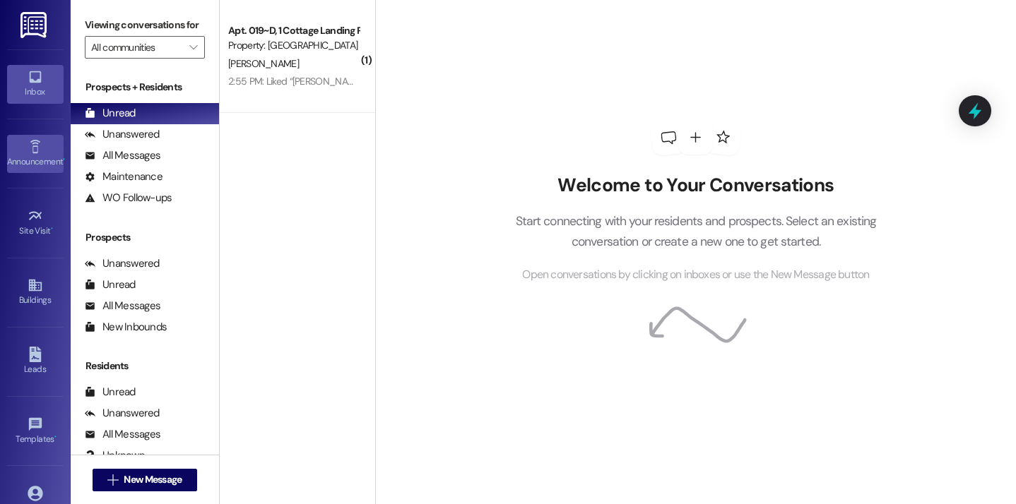
click at [37, 155] on div "Announcement •" at bounding box center [35, 162] width 71 height 14
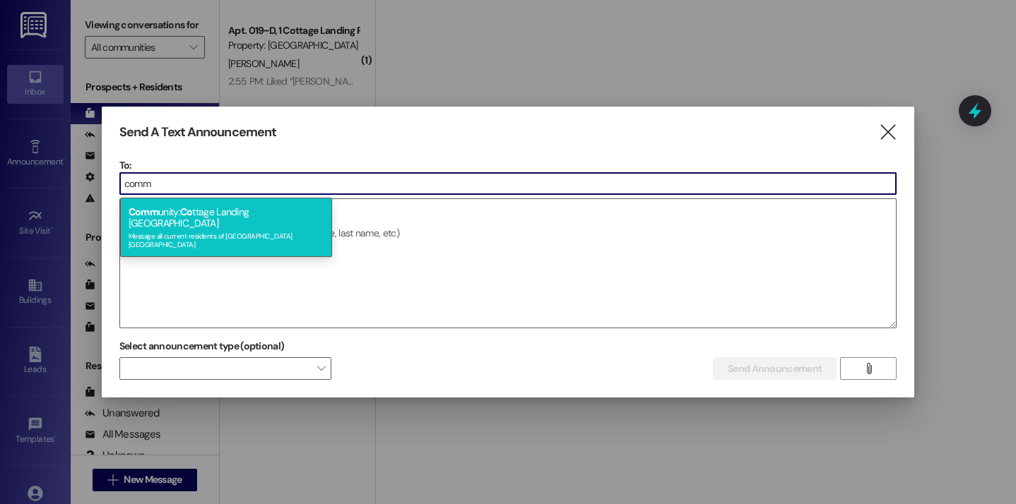
type input "comm"
click at [199, 215] on div "Comm unity: Co ttage Landing Lafayette Message all current residents of Cottage…" at bounding box center [226, 227] width 212 height 59
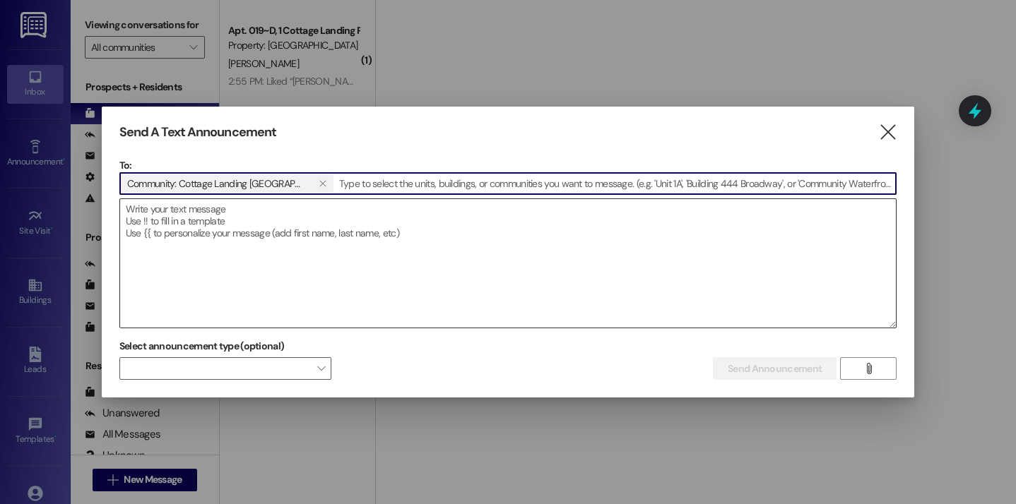
click at [201, 233] on textarea at bounding box center [508, 263] width 776 height 129
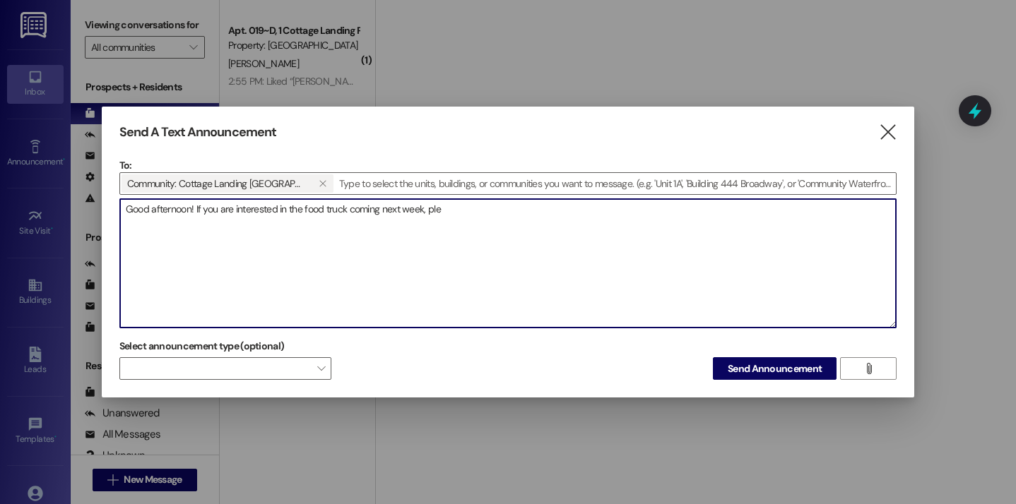
drag, startPoint x: 452, startPoint y: 218, endPoint x: 197, endPoint y: 208, distance: 255.2
click at [197, 208] on textarea "Good afternoon! If you are interested in the food truck coming next week, ple" at bounding box center [508, 263] width 776 height 129
click at [469, 214] on textarea "Good afternoon! Next week is resident appreciation week! We will have a food tr…" at bounding box center [508, 263] width 776 height 129
click at [696, 218] on textarea "Good afternoon! Next week is resident appreciation week! We will have a food tr…" at bounding box center [508, 263] width 776 height 129
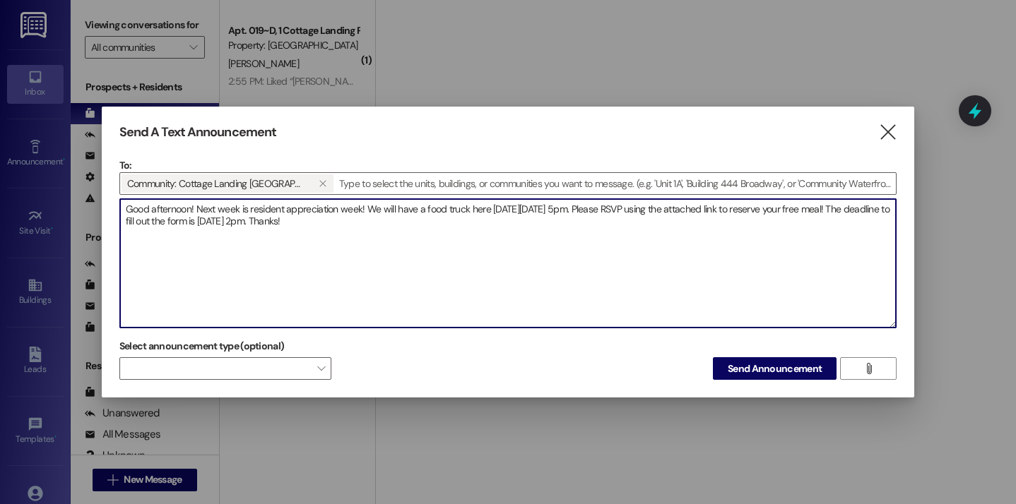
paste textarea "https://forms.gle/15YtN8zfgNKWpiq5A"
click at [464, 223] on textarea "Good afternoon! Next week is resident appreciation week! We will have a food tr…" at bounding box center [508, 263] width 776 height 129
click at [426, 244] on textarea "Good afternoon! Next week is resident appreciation week! We will have a food tr…" at bounding box center [508, 263] width 776 height 129
click at [191, 210] on textarea "Good afternoon! Next week is resident appreciation week! We will have a food tr…" at bounding box center [508, 263] width 776 height 129
click at [300, 290] on textarea "Good afternoon everyone! Next week is resident appreciation week! We will have …" at bounding box center [508, 263] width 776 height 129
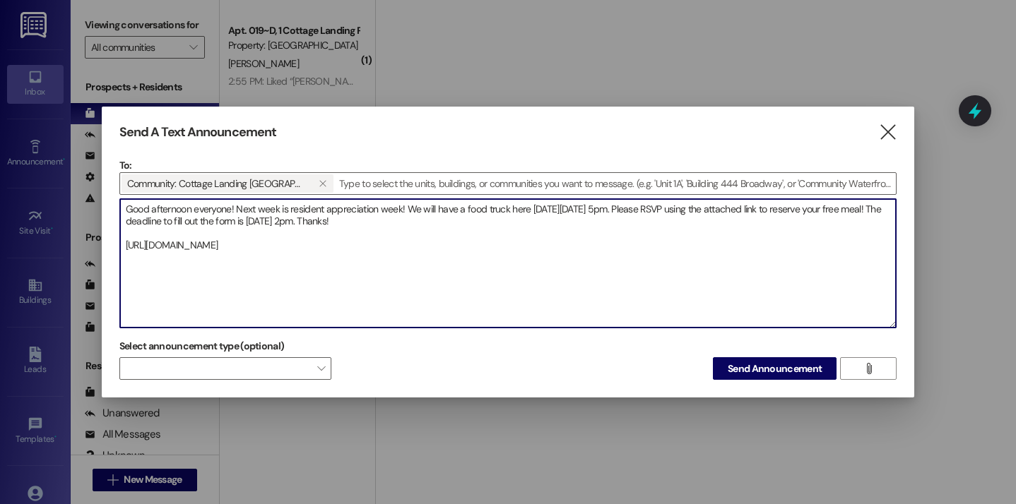
click at [429, 255] on textarea "Good afternoon everyone! Next week is resident appreciation week! We will have …" at bounding box center [508, 263] width 776 height 129
click at [562, 238] on textarea "Good afternoon everyone! Next week is resident appreciation week! We will have …" at bounding box center [508, 263] width 776 height 129
click at [559, 231] on textarea "Good afternoon everyone! Next week is resident appreciation week! We will have …" at bounding box center [508, 263] width 776 height 129
click at [552, 224] on textarea "Good afternoon everyone! Next week is resident appreciation week! We will have …" at bounding box center [508, 263] width 776 height 129
click at [151, 222] on textarea "Good afternoon everyone! Next week is resident appreciation week! We will have …" at bounding box center [508, 263] width 776 height 129
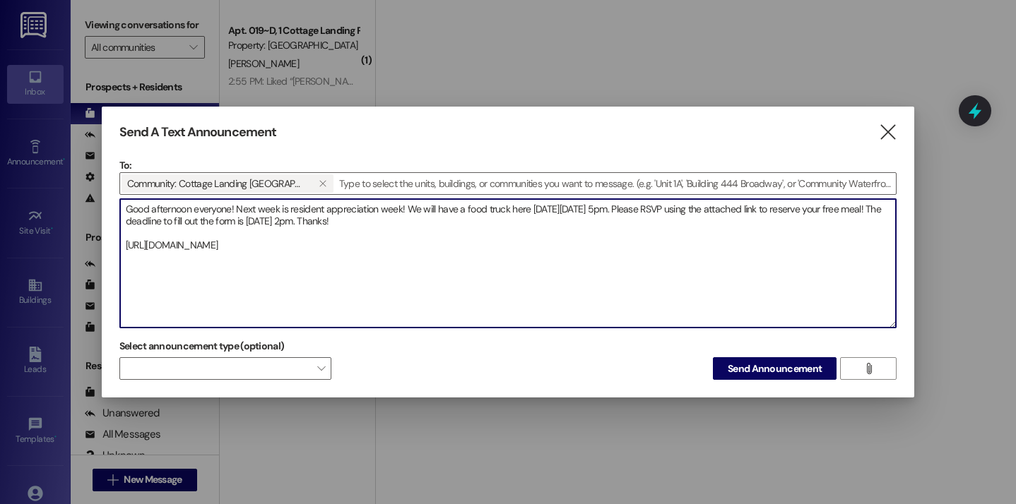
click at [151, 222] on textarea "Good afternoon everyone! Next week is resident appreciation week! We will have …" at bounding box center [508, 263] width 776 height 129
click at [474, 224] on textarea "Good afternoon everyone! Next week is resident appreciation week! We will have …" at bounding box center [508, 263] width 776 height 129
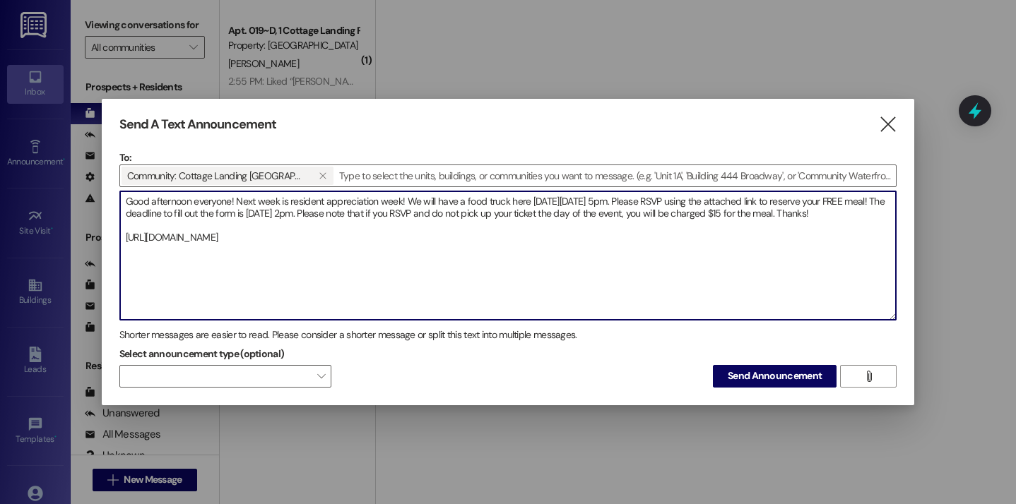
click at [716, 218] on textarea "Good afternoon everyone! Next week is resident appreciation week! We will have …" at bounding box center [508, 255] width 776 height 129
click at [714, 218] on textarea "Good afternoon everyone! Next week is resident appreciation week! We will have …" at bounding box center [508, 255] width 776 height 129
click at [737, 257] on textarea "Good afternoon everyone! Next week is resident appreciation week! We will have …" at bounding box center [508, 255] width 776 height 129
drag, startPoint x: 735, startPoint y: 216, endPoint x: 689, endPoint y: 215, distance: 46.6
click at [689, 215] on textarea "Good afternoon everyone! Next week is resident appreciation week! We will have …" at bounding box center [508, 255] width 776 height 129
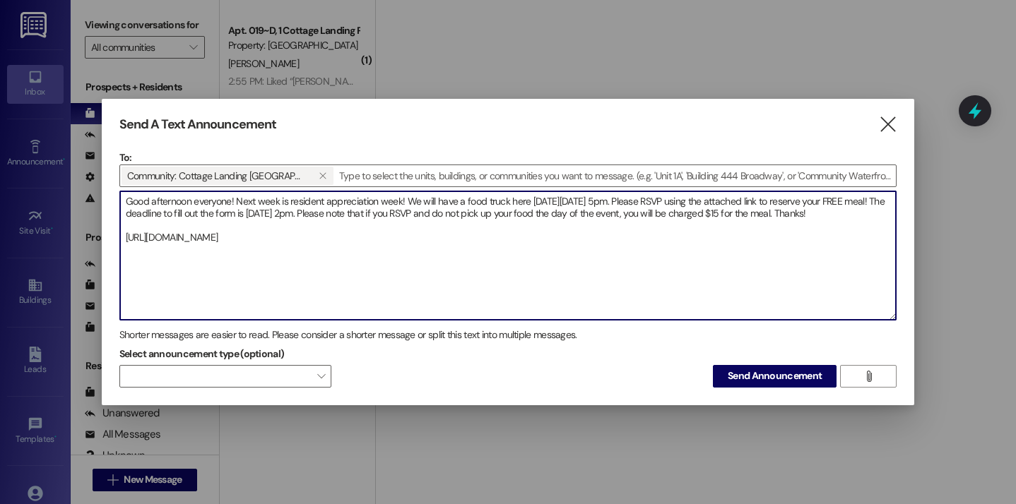
click at [720, 259] on textarea "Good afternoon everyone! Next week is resident appreciation week! We will have …" at bounding box center [508, 255] width 776 height 129
type textarea "Good afternoon everyone! Next week is resident appreciation week! We will have …"
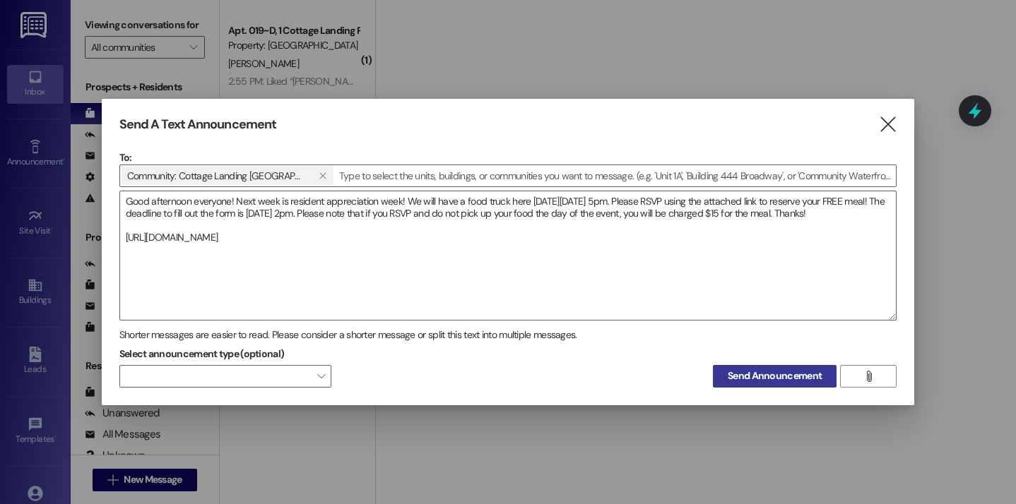
click at [736, 384] on span "Send Announcement" at bounding box center [775, 376] width 94 height 15
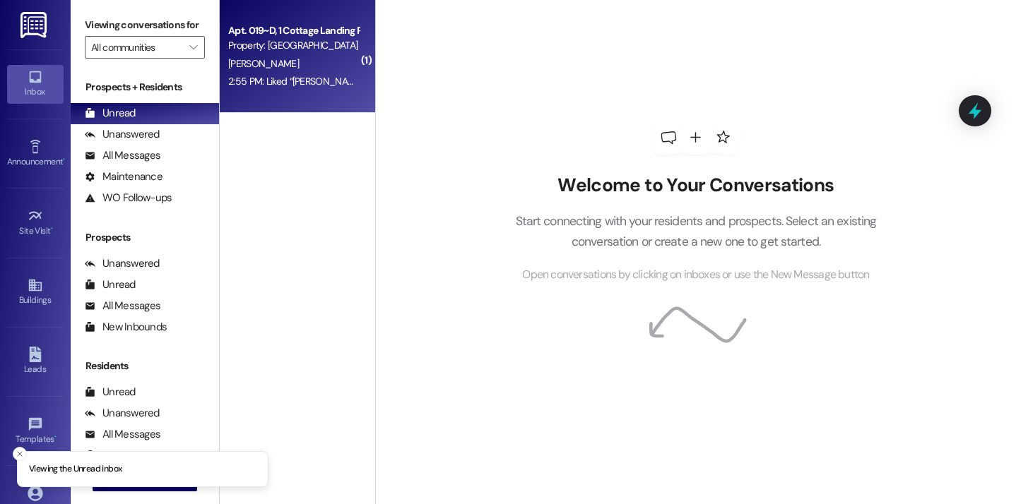
click at [282, 65] on div "L. Habetz" at bounding box center [293, 64] width 133 height 18
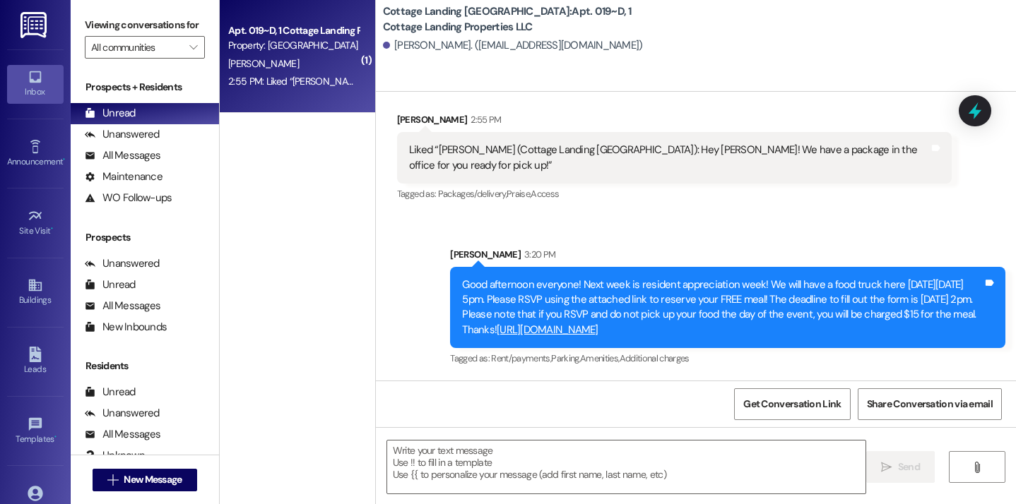
scroll to position [29112, 0]
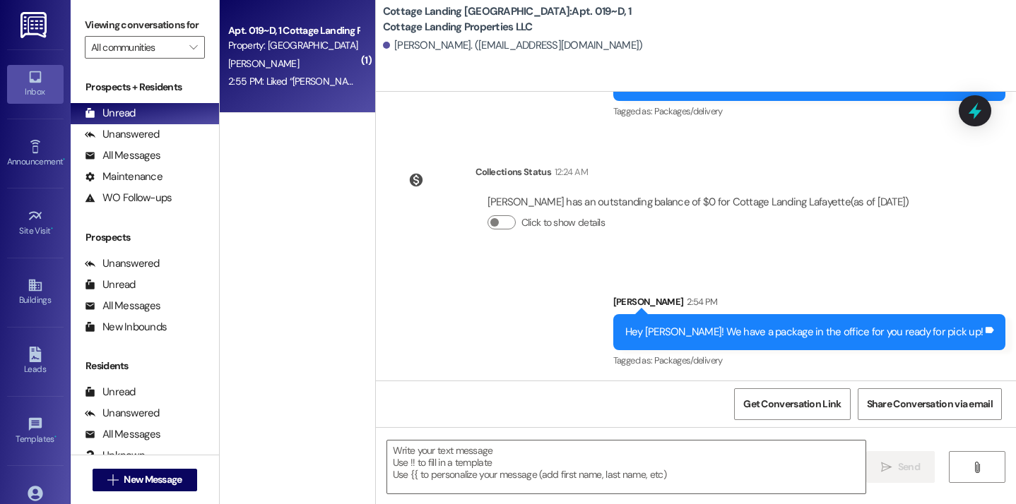
click at [295, 271] on div "( 1 ) Apt. 019~D, 1 Cottage Landing Properties LLC Property: Cottage Landing La…" at bounding box center [297, 202] width 155 height 404
click at [167, 477] on span "New Message" at bounding box center [153, 480] width 58 height 15
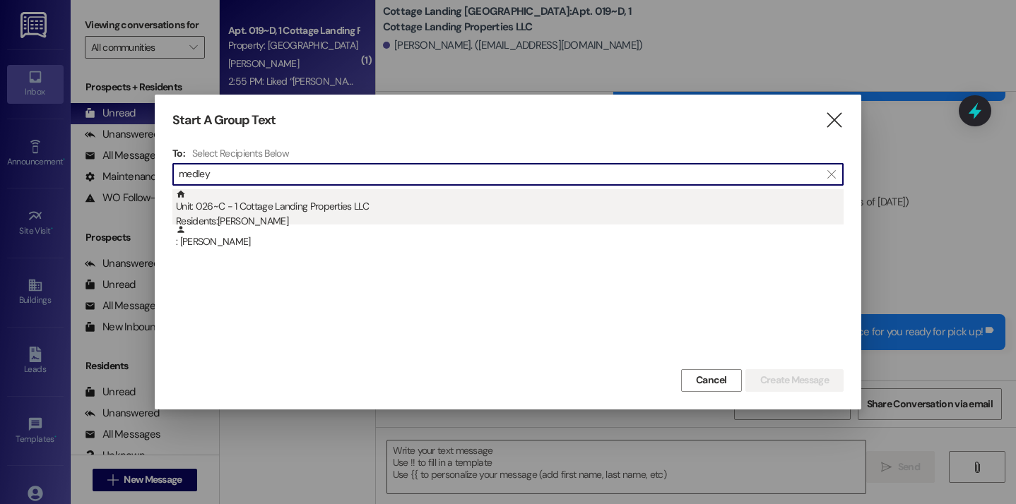
type input "medley"
click at [382, 204] on div "Unit: 026~C - 1 Cottage Landing Properties LLC Residents: Ashlyn Medley" at bounding box center [509, 209] width 667 height 40
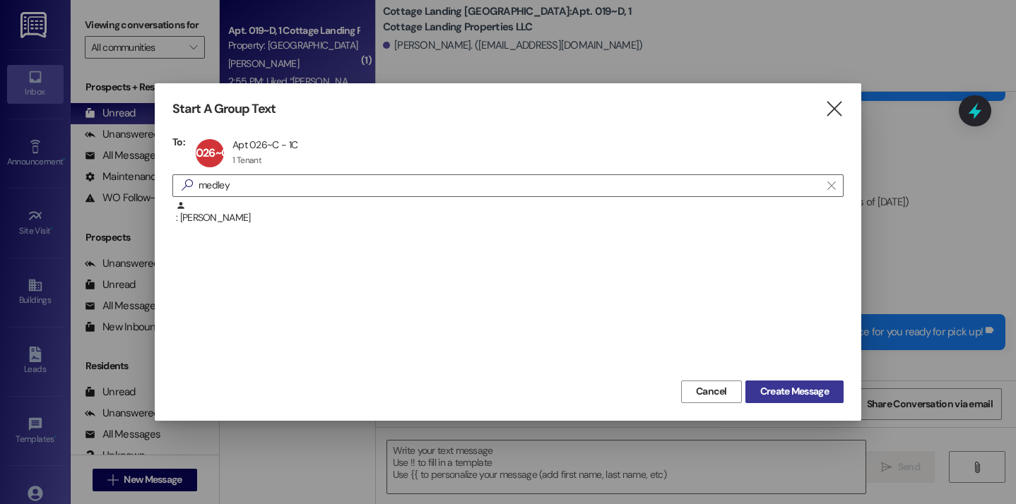
click at [760, 398] on span "Create Message" at bounding box center [794, 391] width 69 height 15
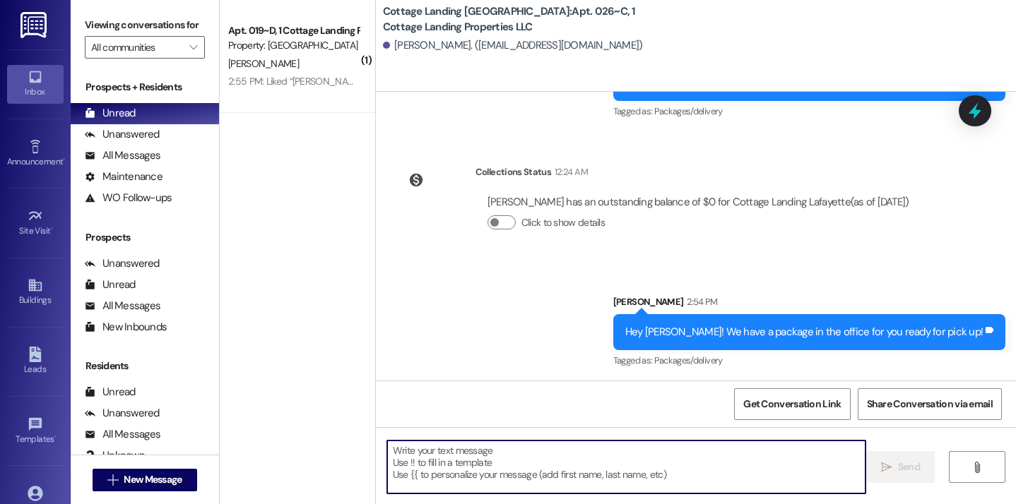
click at [463, 474] on textarea at bounding box center [626, 467] width 479 height 53
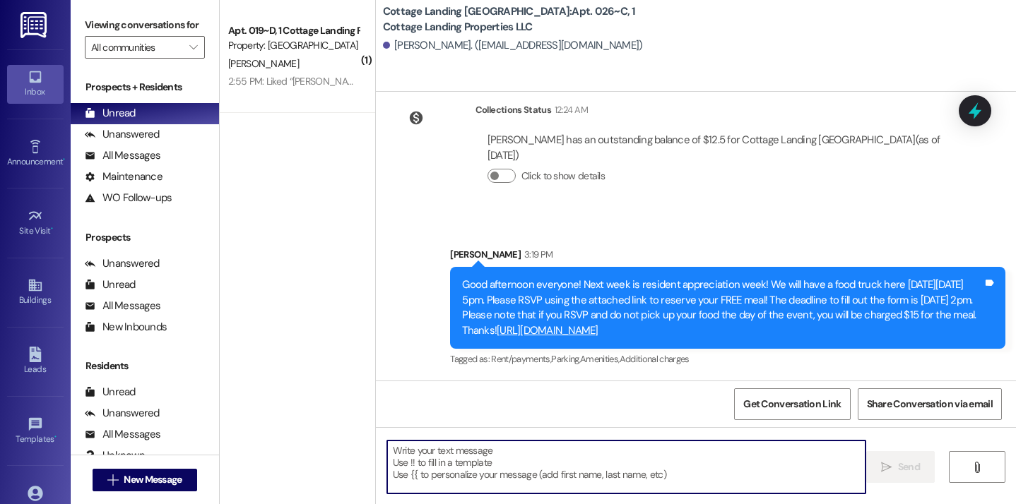
scroll to position [15109, 0]
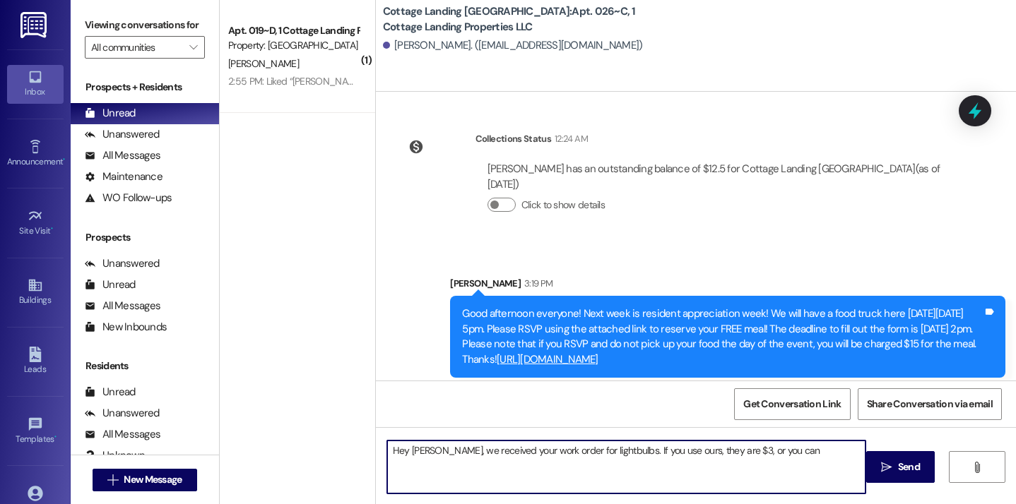
click at [667, 453] on textarea "Hey Ashlyn, we received your work order for lightbulbs. If you use ours, they a…" at bounding box center [626, 467] width 479 height 53
click at [739, 453] on textarea "Hey Ashlyn, we received your work order for lightbulbs. If you use our bulbs, t…" at bounding box center [626, 467] width 479 height 53
click at [833, 449] on textarea "Hey Ashlyn, we received your work order for lightbulbs. If you use our bulbs, t…" at bounding box center [626, 467] width 479 height 53
click at [690, 457] on textarea "Hey Ashlyn, we received your work order for lightbulbs. If you use our bulbs, t…" at bounding box center [626, 467] width 479 height 53
click at [847, 458] on textarea "Hey Ashlyn, we received your work order for lightbulbs. If you use our bulbs th…" at bounding box center [626, 467] width 479 height 53
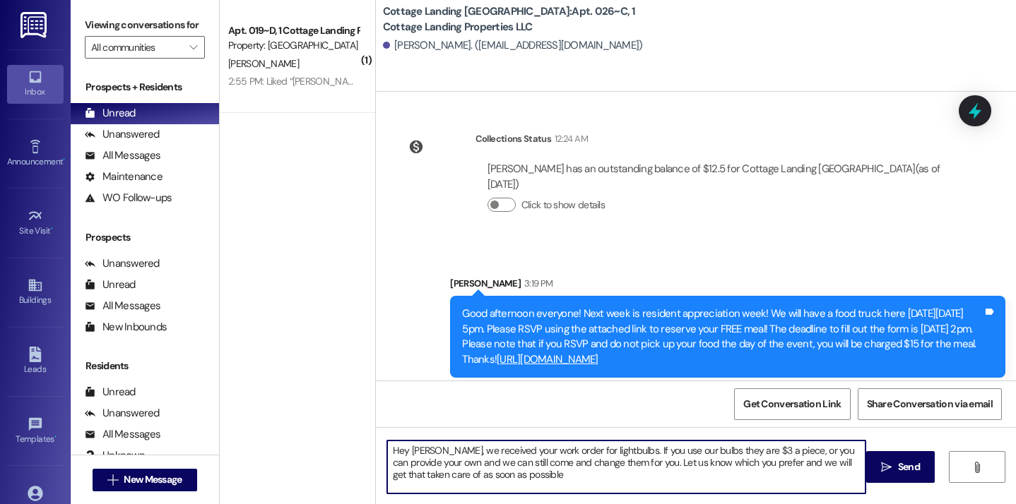
type textarea "Hey Ashlyn, we received your work order for lightbulbs. If you use our bulbs th…"
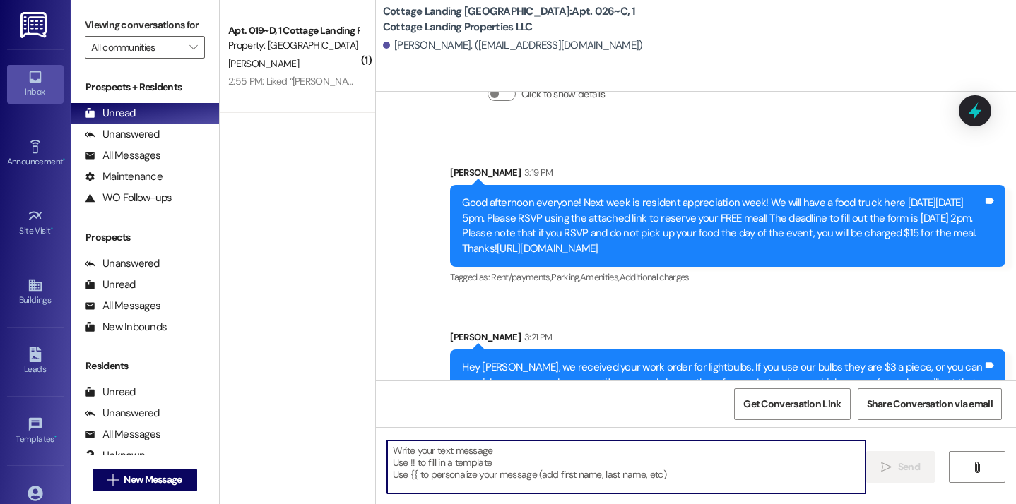
scroll to position [15238, 0]
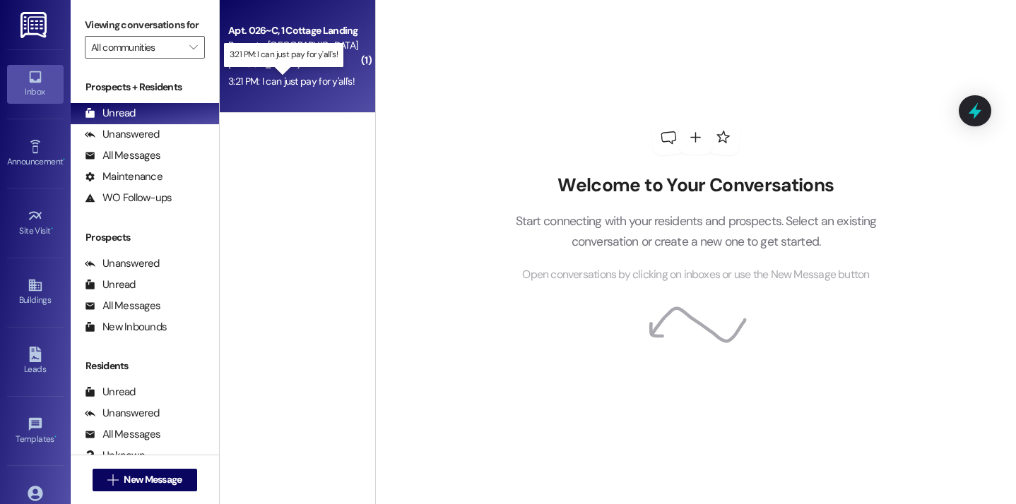
click at [327, 83] on div "3:21 PM: I can just pay for y'all's! 3:21 PM: I can just pay for y'all's!" at bounding box center [291, 81] width 126 height 13
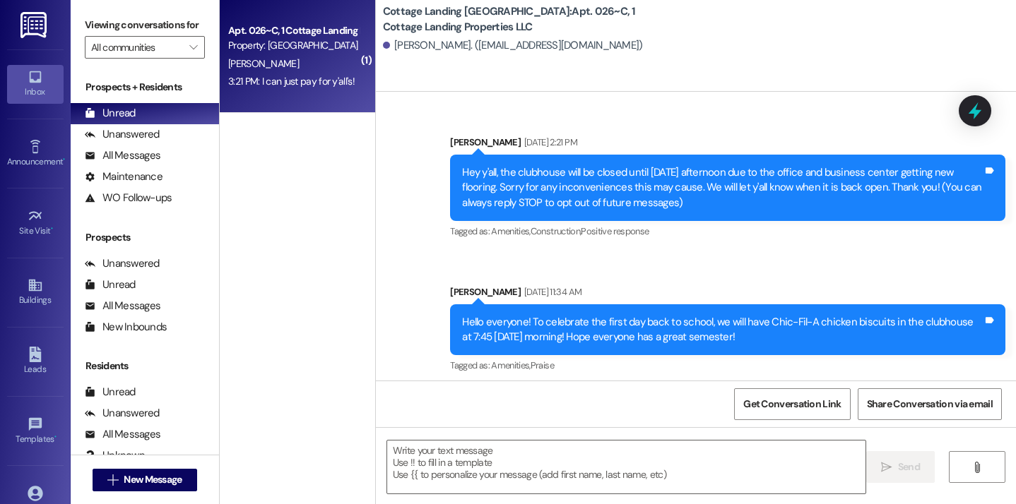
scroll to position [15373, 0]
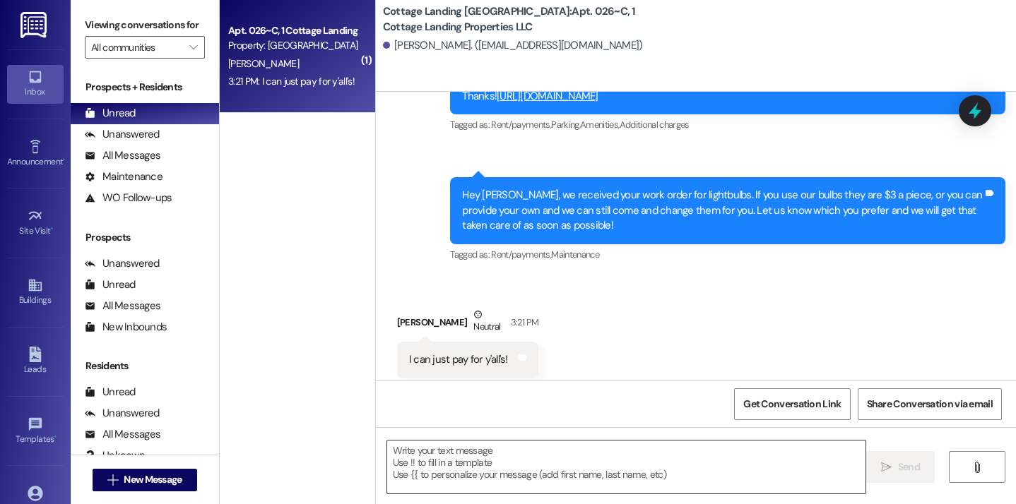
click at [412, 444] on textarea at bounding box center [626, 467] width 479 height 53
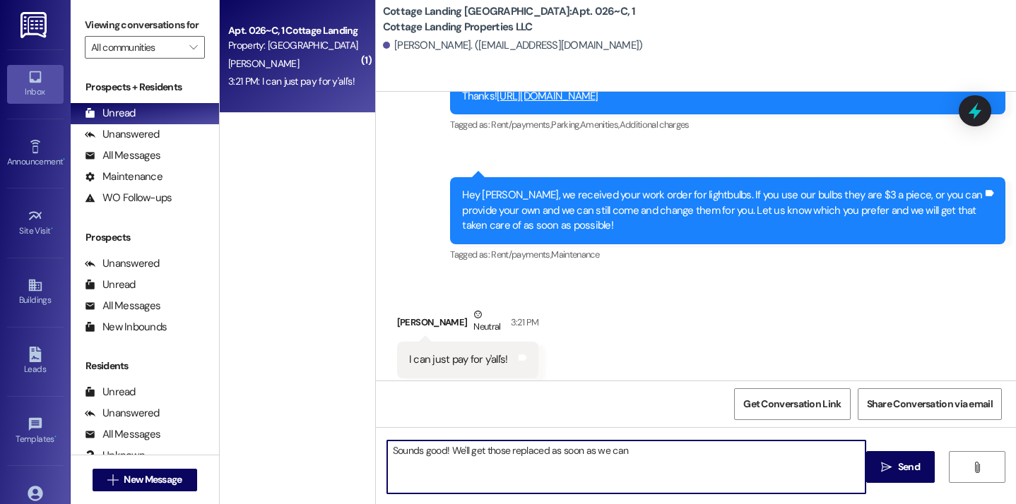
type textarea "Sounds good! We'll get those replaced as soon as we can!"
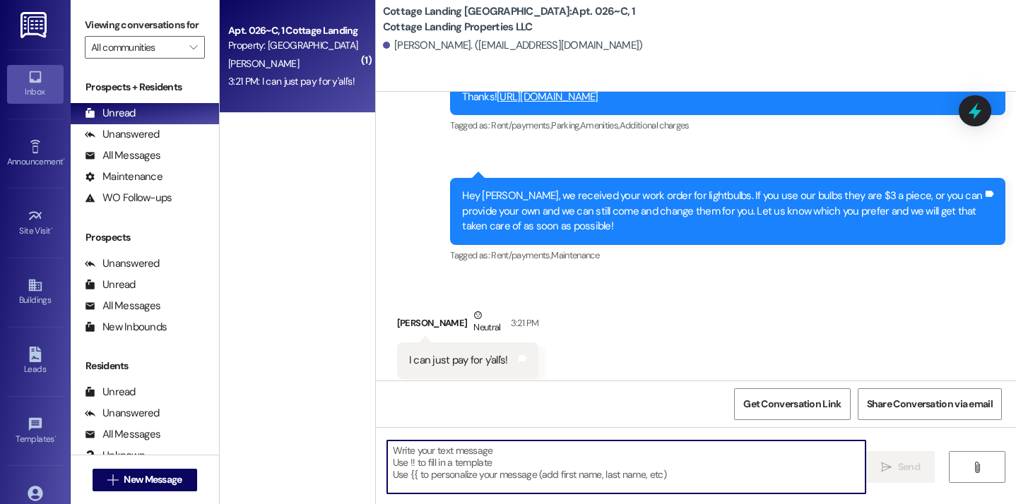
scroll to position [15472, 0]
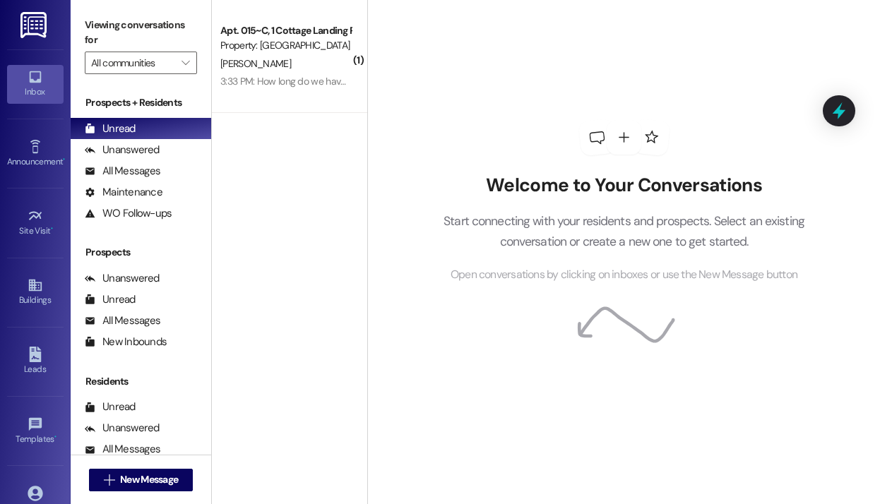
click at [819, 174] on h2 "Welcome to Your Conversations" at bounding box center [624, 185] width 404 height 23
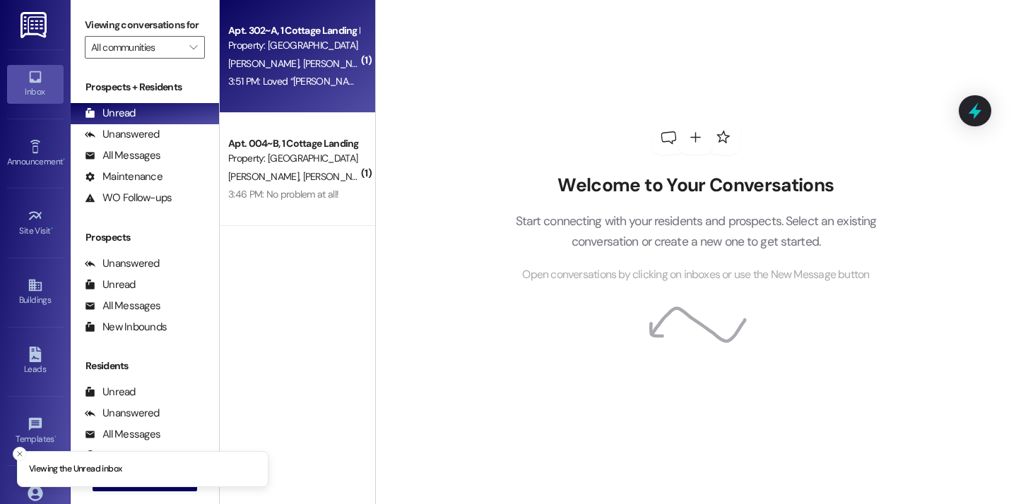
click at [307, 104] on div "Apt. 302~A, 1 Cottage Landing Properties LLC Property: [GEOGRAPHIC_DATA] [GEOGR…" at bounding box center [297, 56] width 155 height 113
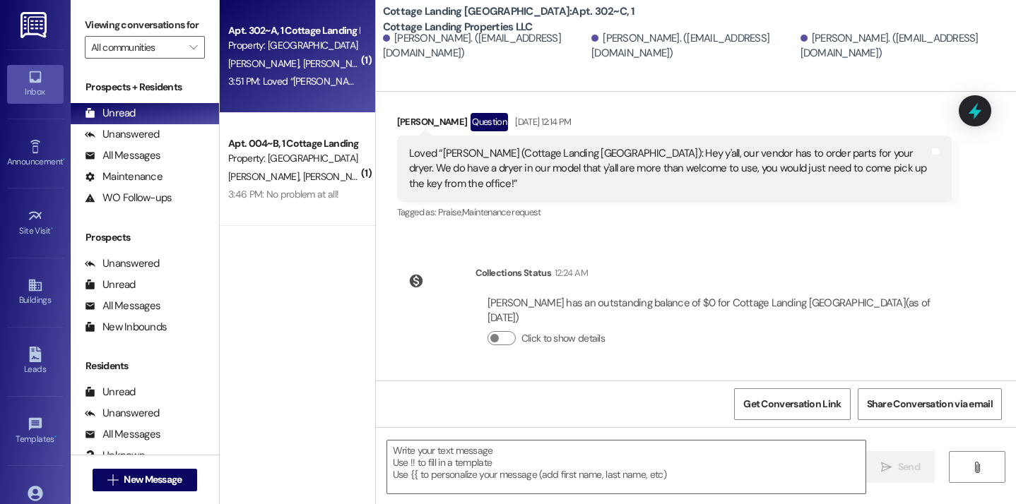
scroll to position [1168, 0]
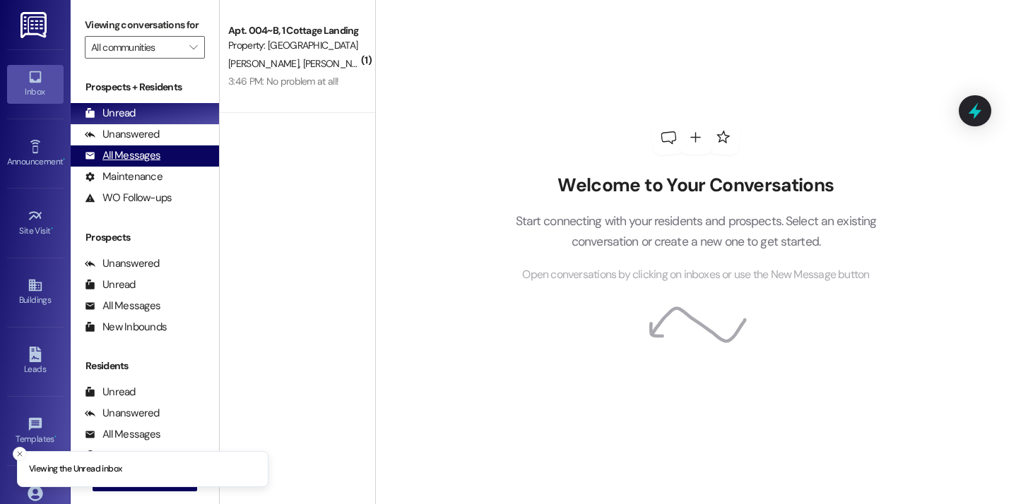
click at [121, 163] on div "All Messages" at bounding box center [123, 155] width 76 height 15
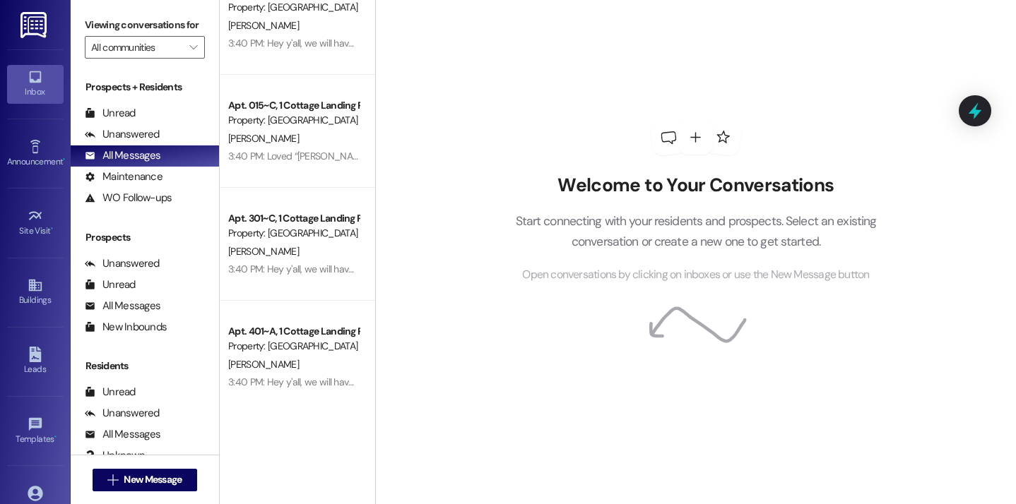
scroll to position [1565, 0]
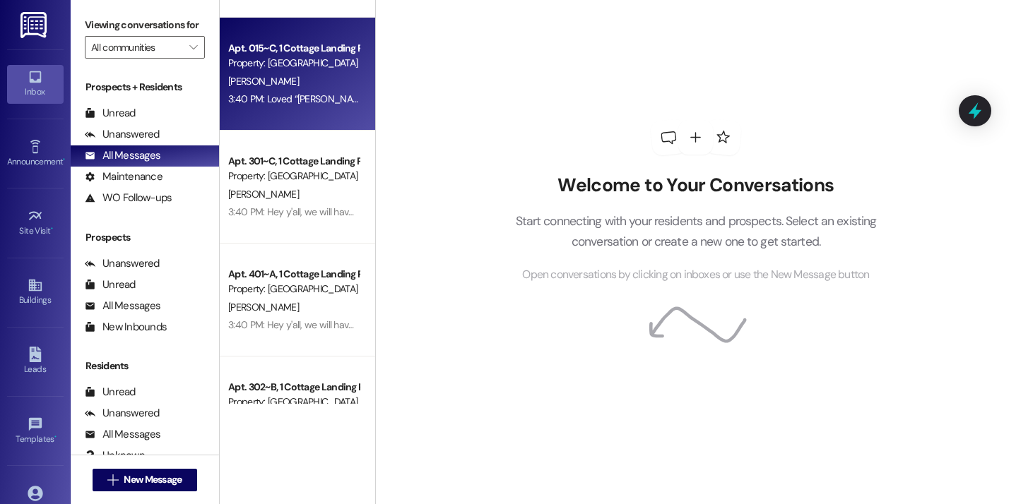
click at [306, 104] on div "3:40 PM: Loved “[PERSON_NAME] (Cottage Landing [GEOGRAPHIC_DATA]): No problem a…" at bounding box center [423, 99] width 390 height 13
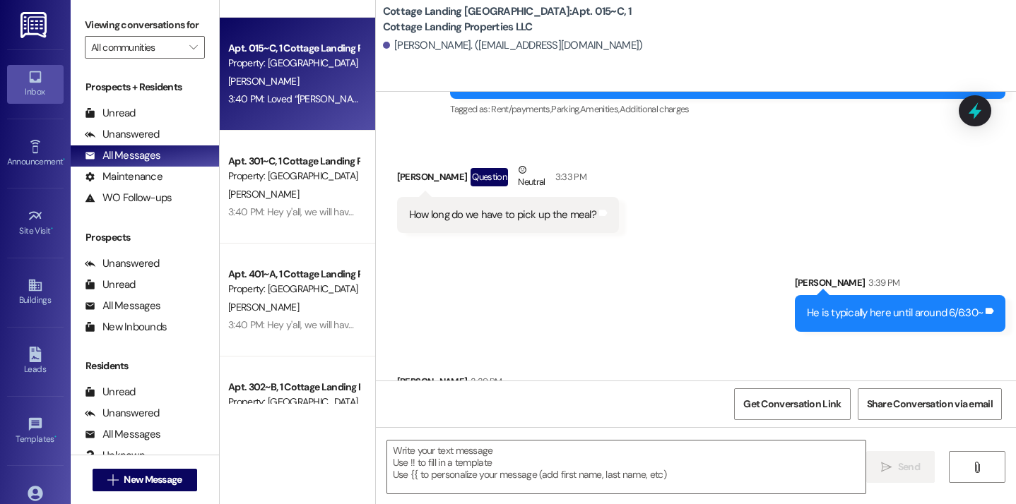
scroll to position [3265, 0]
